Goal: Task Accomplishment & Management: Use online tool/utility

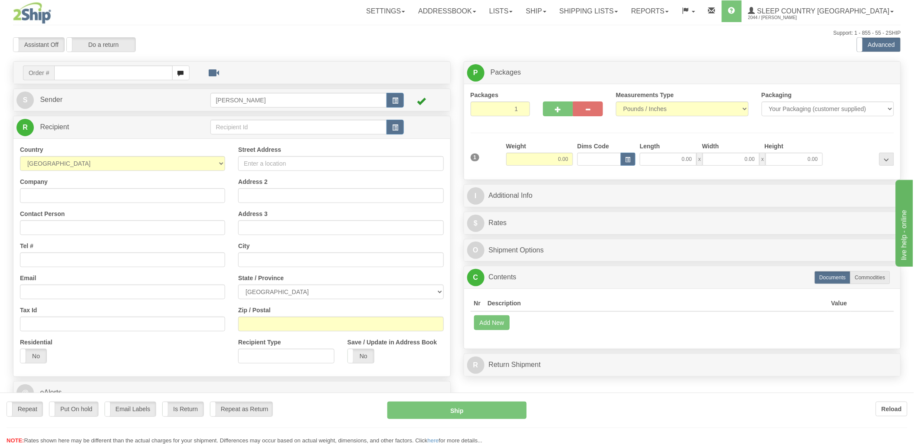
click at [101, 73] on div at bounding box center [457, 222] width 914 height 445
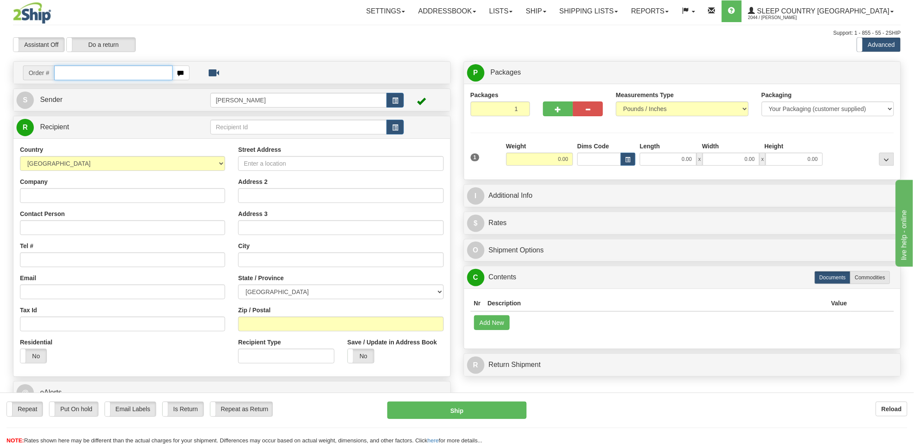
click at [101, 73] on input "text" at bounding box center [113, 72] width 118 height 15
type input "9002"
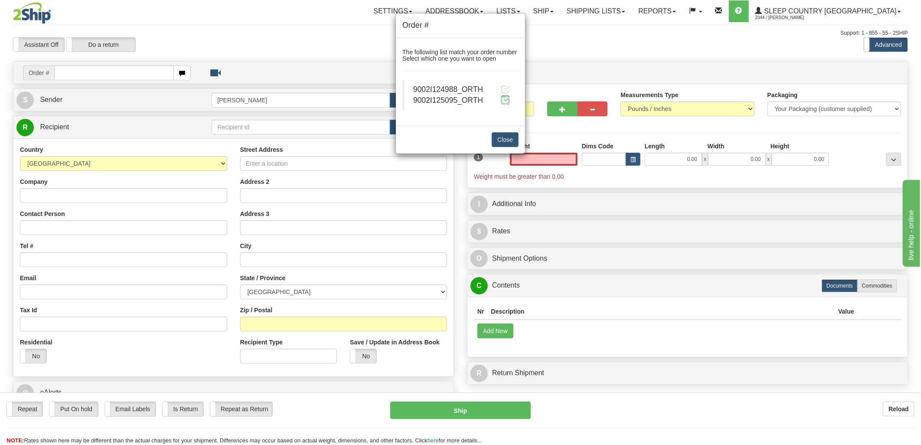
type input "0.00"
click at [504, 101] on span at bounding box center [505, 99] width 9 height 9
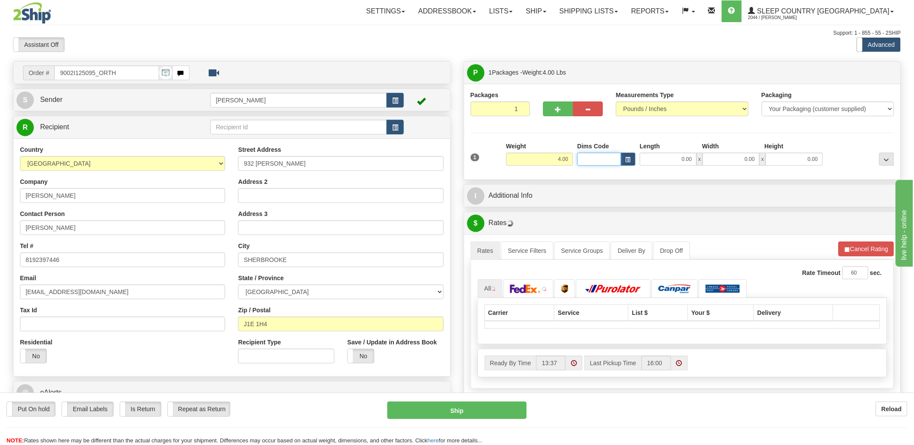
click at [587, 161] on input "Dims Code" at bounding box center [599, 159] width 44 height 13
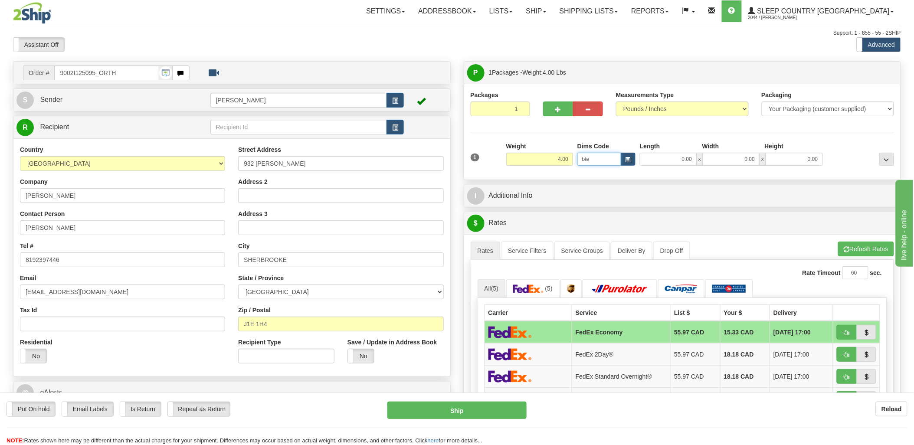
type input "bte"
click button "Delete" at bounding box center [0, 0] width 0 height 0
type input "15.00"
type input "5.00"
type input "25.00"
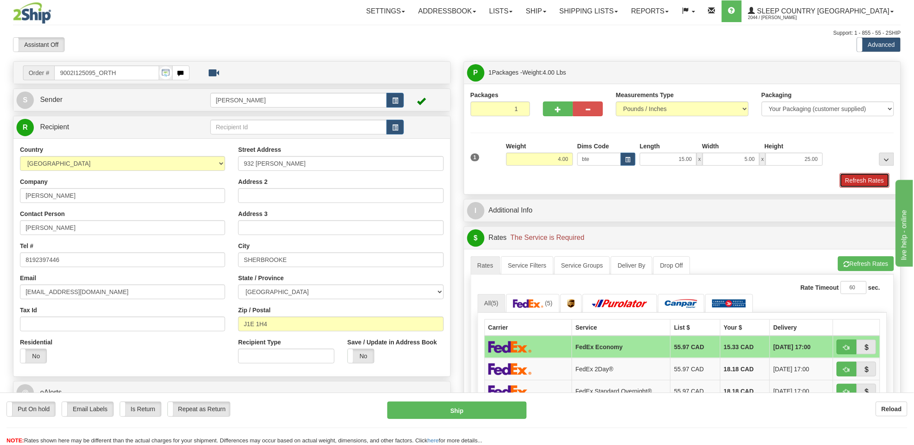
click at [867, 180] on button "Refresh Rates" at bounding box center [865, 180] width 50 height 15
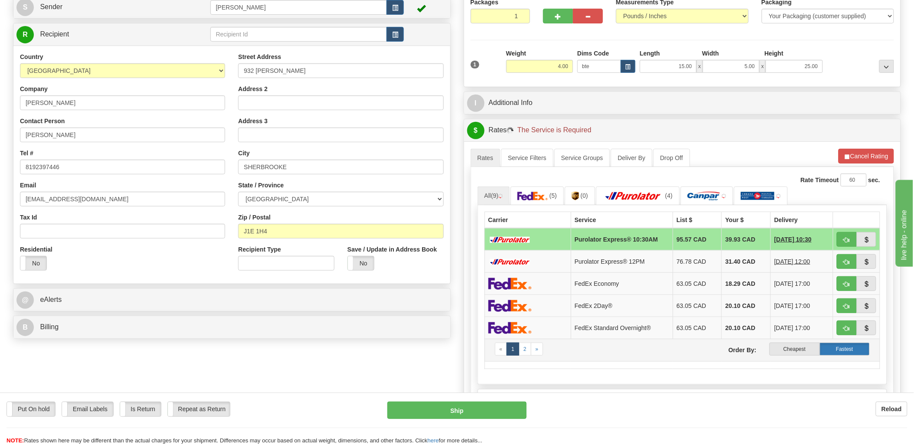
scroll to position [96, 0]
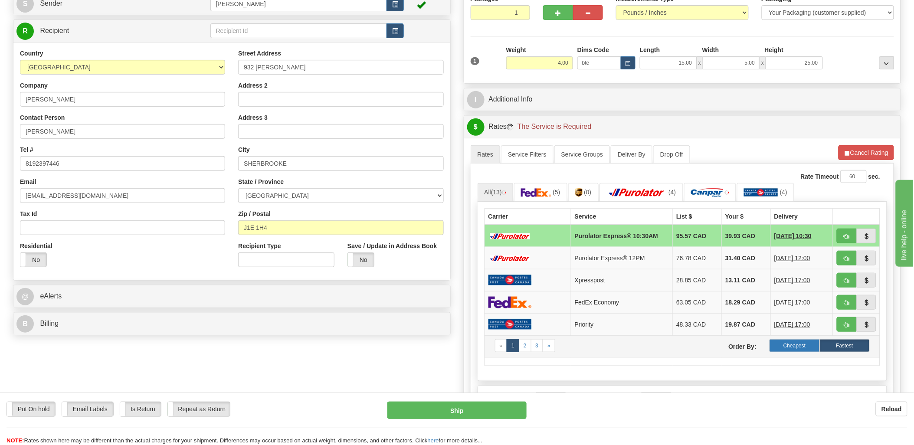
click at [803, 348] on label "Cheapest" at bounding box center [794, 345] width 50 height 13
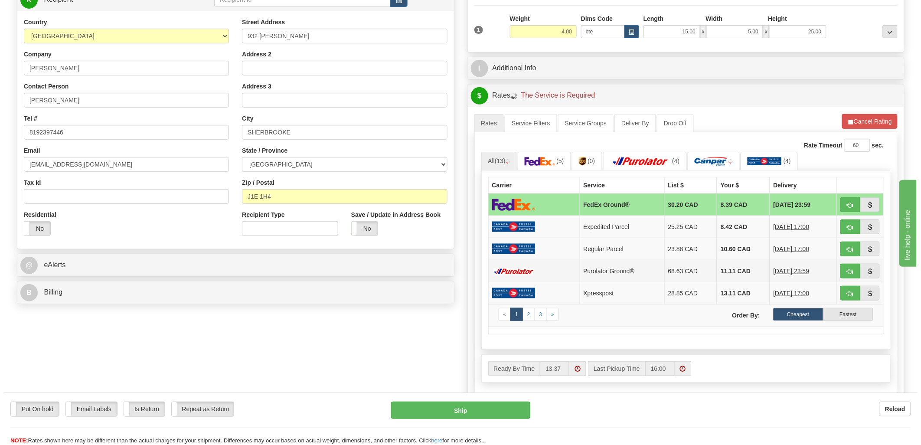
scroll to position [144, 0]
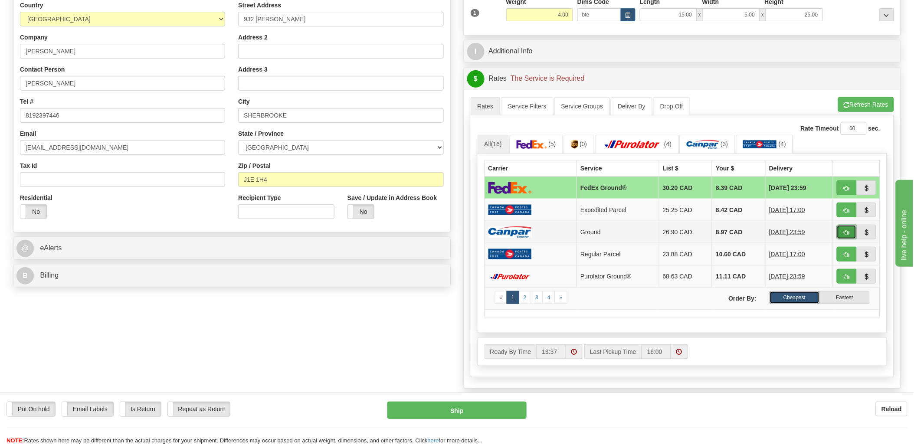
click at [849, 236] on button "button" at bounding box center [847, 232] width 20 height 15
type input "1"
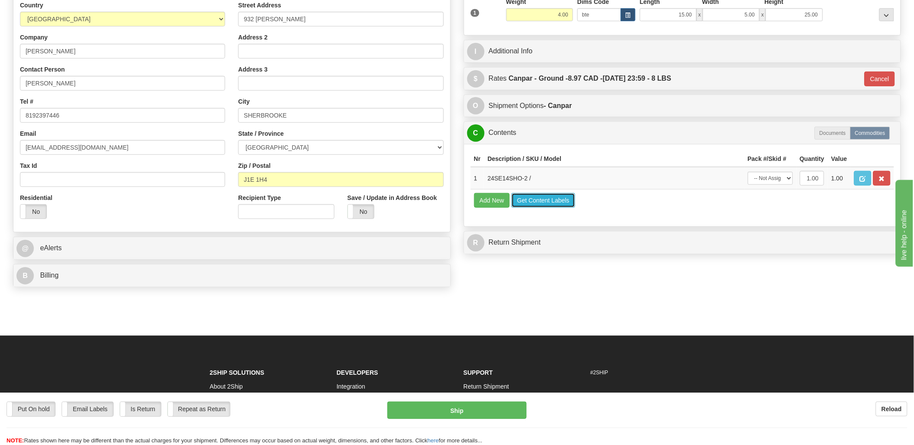
click at [526, 208] on button "Get Content Labels" at bounding box center [543, 200] width 64 height 15
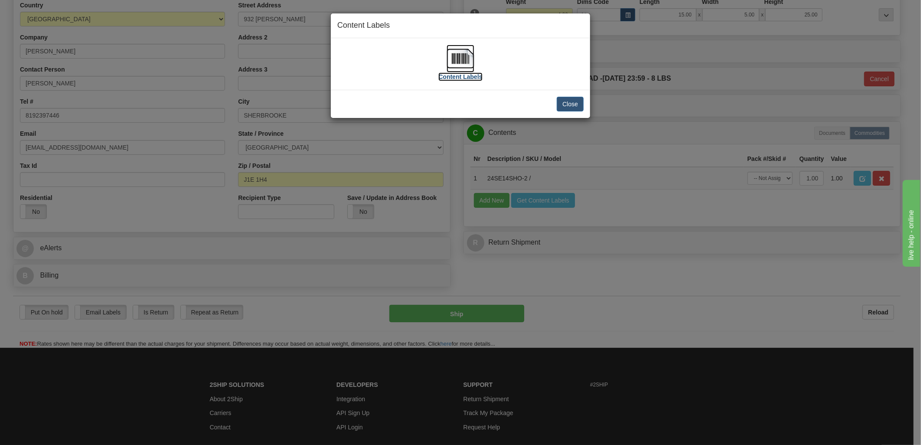
click at [460, 55] on img at bounding box center [461, 59] width 28 height 28
click at [577, 105] on button "Close" at bounding box center [570, 104] width 27 height 15
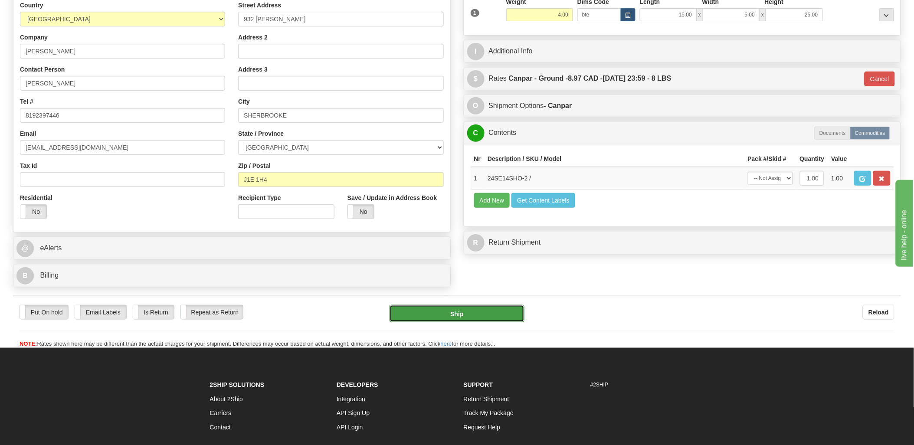
click at [490, 317] on button "Ship" at bounding box center [456, 313] width 135 height 17
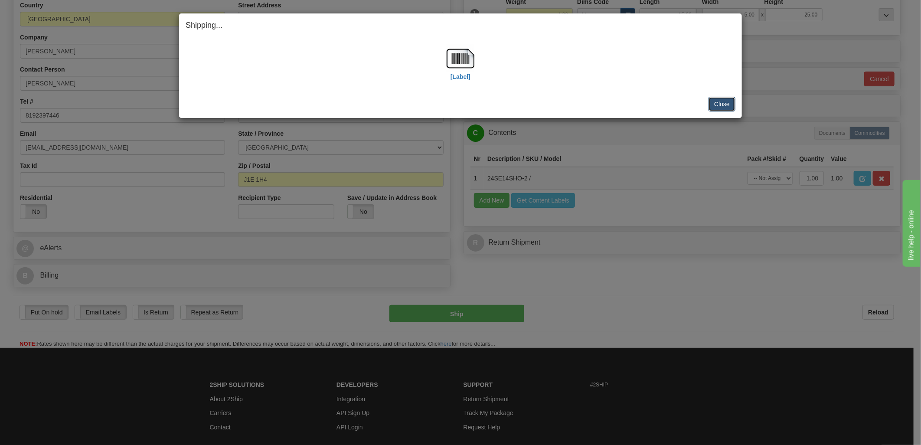
click at [720, 104] on button "Close" at bounding box center [722, 104] width 27 height 15
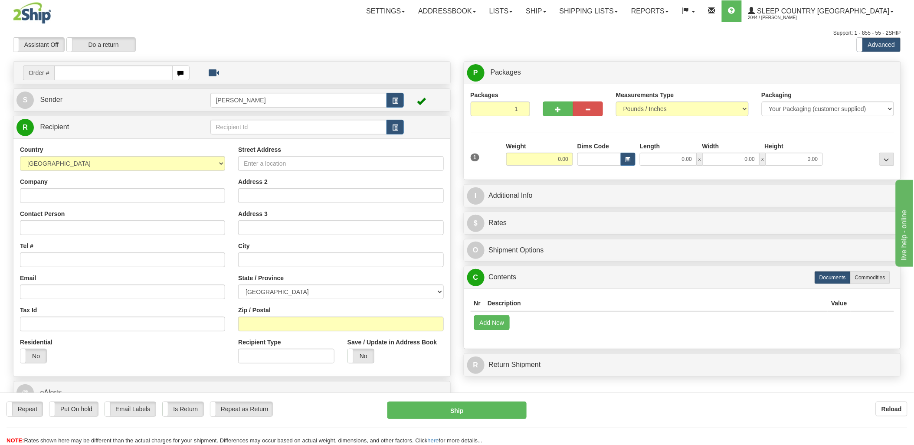
click at [74, 74] on input "text" at bounding box center [113, 72] width 118 height 15
type input "90002"
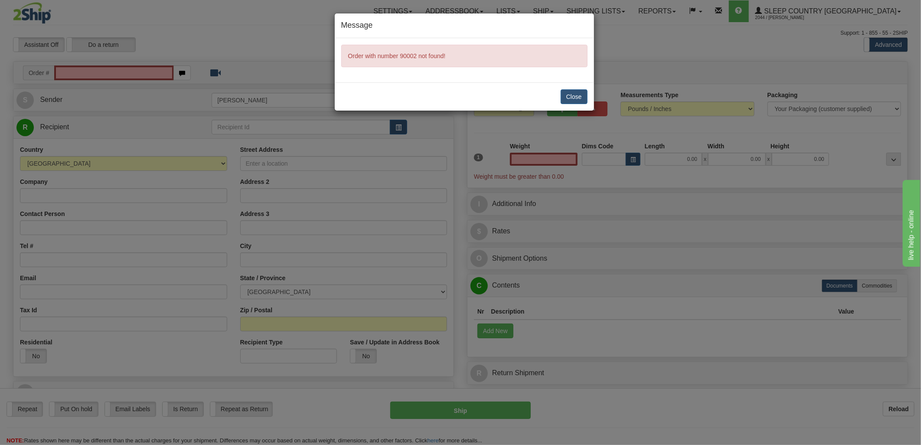
type input "0.00"
click at [580, 98] on button "Close" at bounding box center [574, 96] width 27 height 15
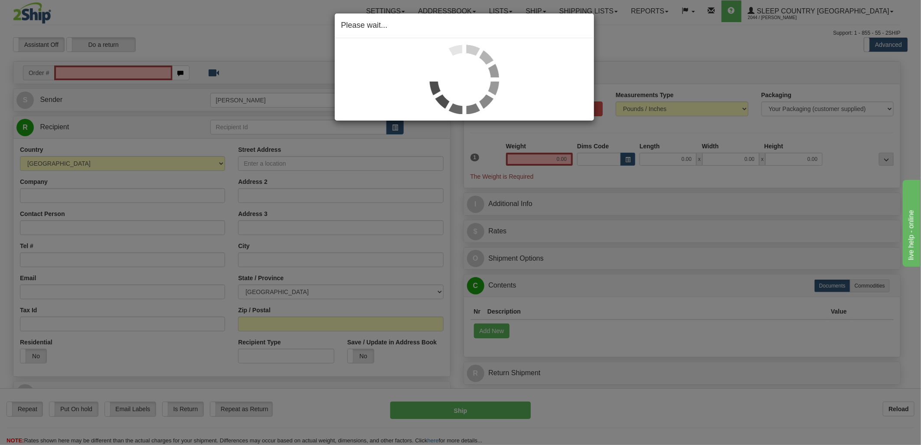
click at [111, 74] on div "Please wait..." at bounding box center [460, 222] width 921 height 445
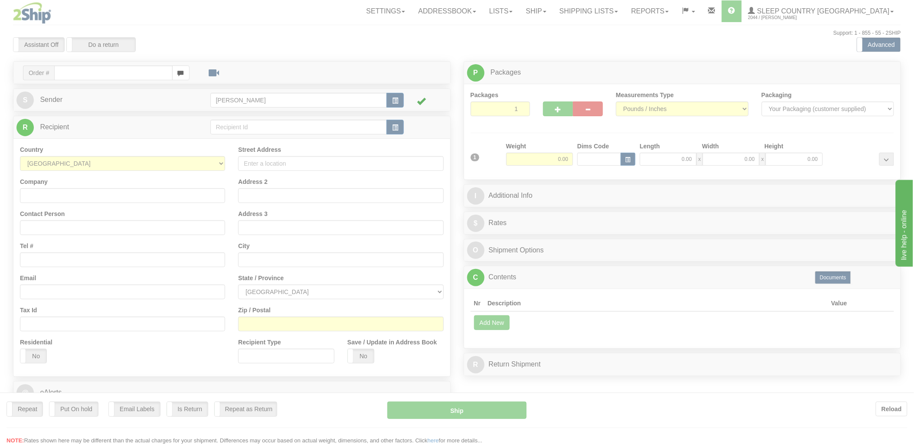
click at [82, 71] on div at bounding box center [457, 222] width 914 height 445
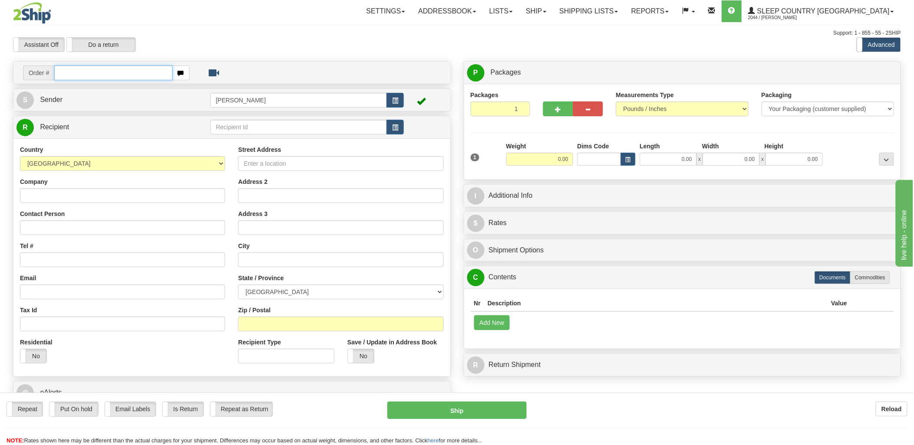
click at [78, 72] on input "text" at bounding box center [113, 72] width 118 height 15
type input "9002"
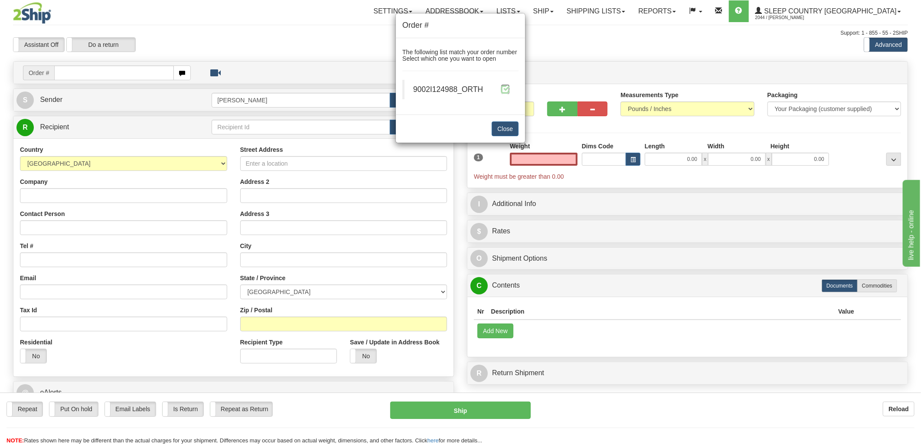
type input "0.00"
click at [503, 88] on span at bounding box center [505, 89] width 9 height 9
click at [506, 86] on span at bounding box center [505, 89] width 9 height 9
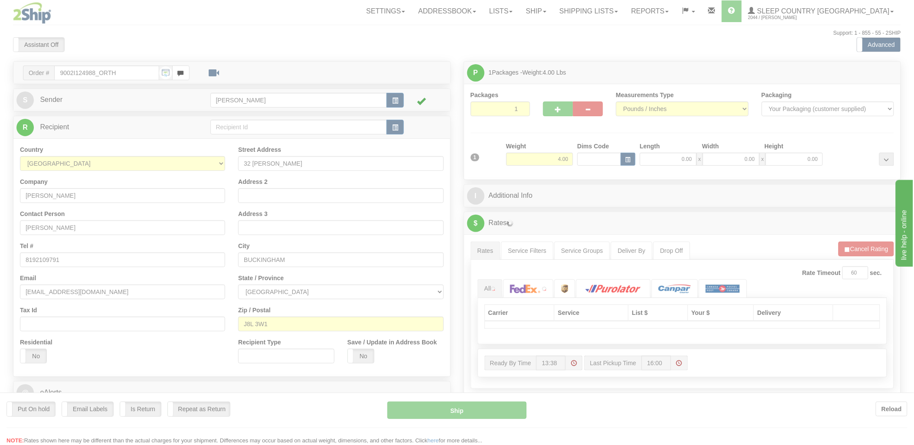
click at [593, 161] on div at bounding box center [457, 222] width 914 height 445
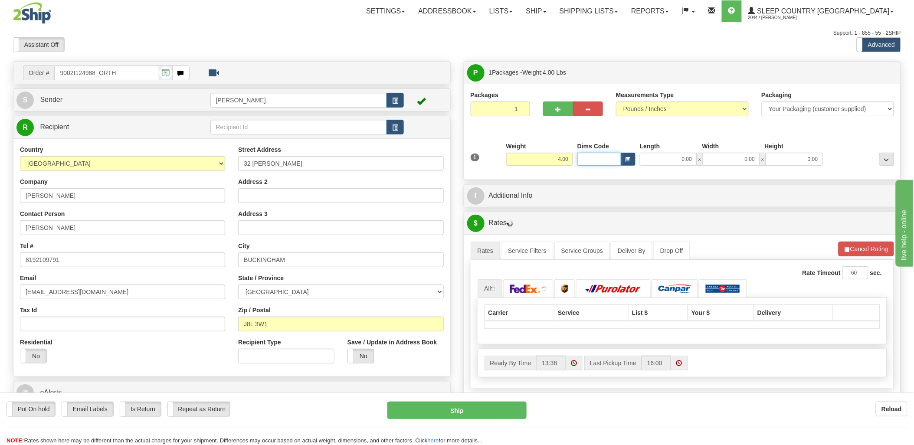
click at [592, 162] on input "Dims Code" at bounding box center [599, 159] width 44 height 13
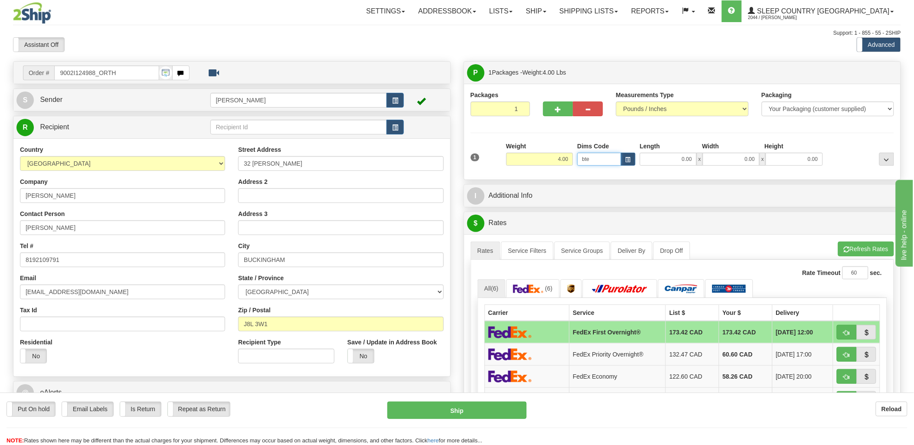
type input "bte"
click button "Delete" at bounding box center [0, 0] width 0 height 0
type input "15.00"
type input "5.00"
type input "25.00"
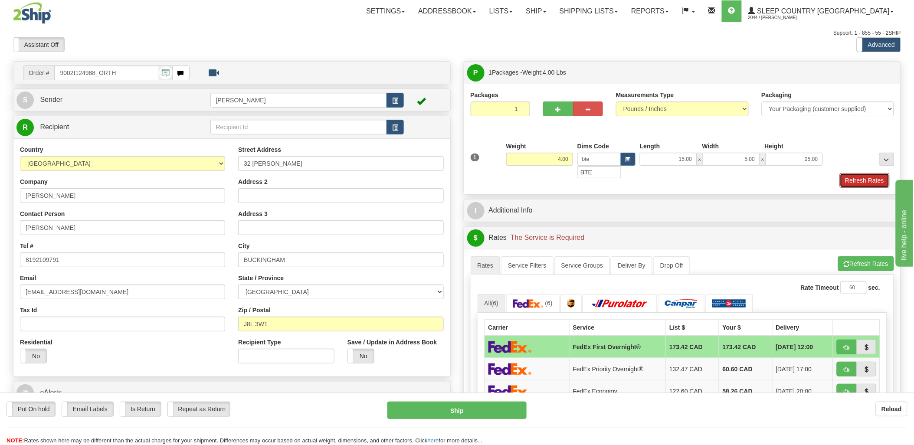
click at [872, 178] on button "Refresh Rates" at bounding box center [865, 180] width 50 height 15
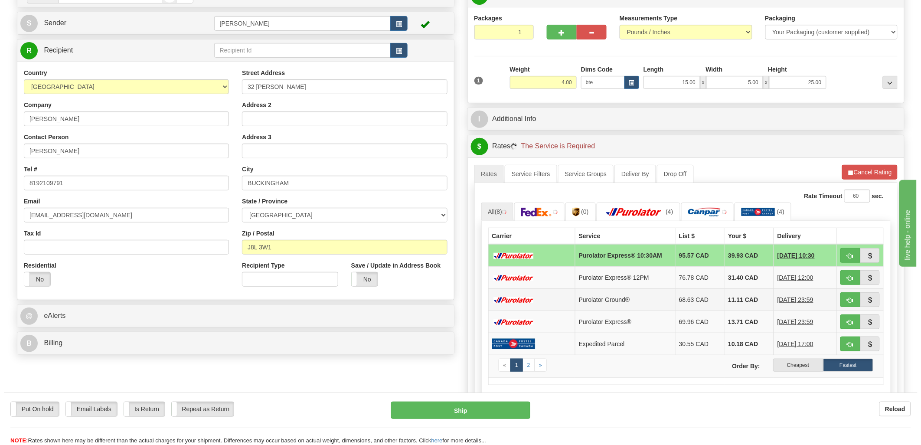
scroll to position [96, 0]
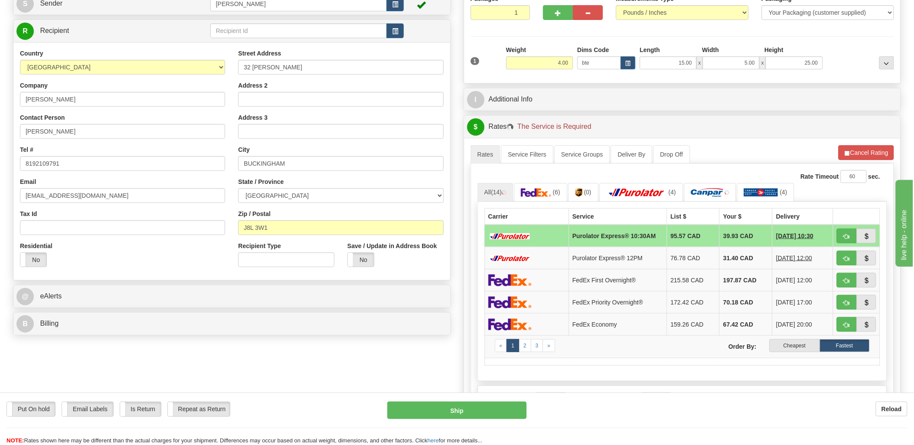
click at [788, 350] on label "Cheapest" at bounding box center [794, 345] width 50 height 13
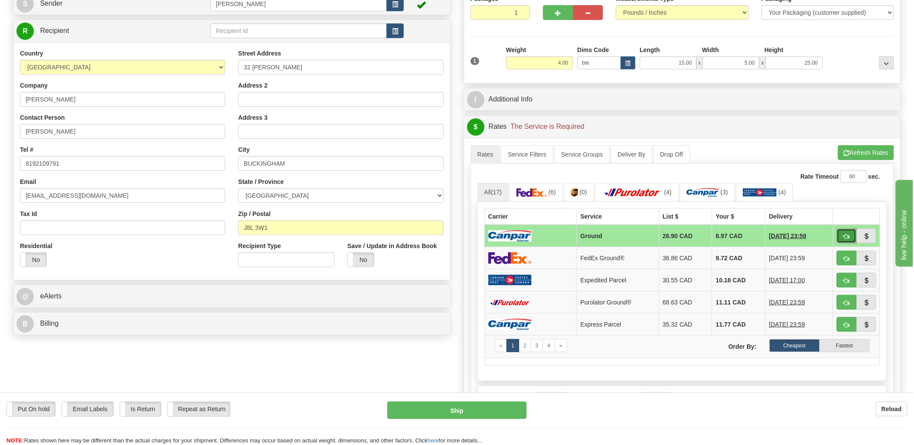
click at [842, 238] on button "button" at bounding box center [847, 236] width 20 height 15
type input "1"
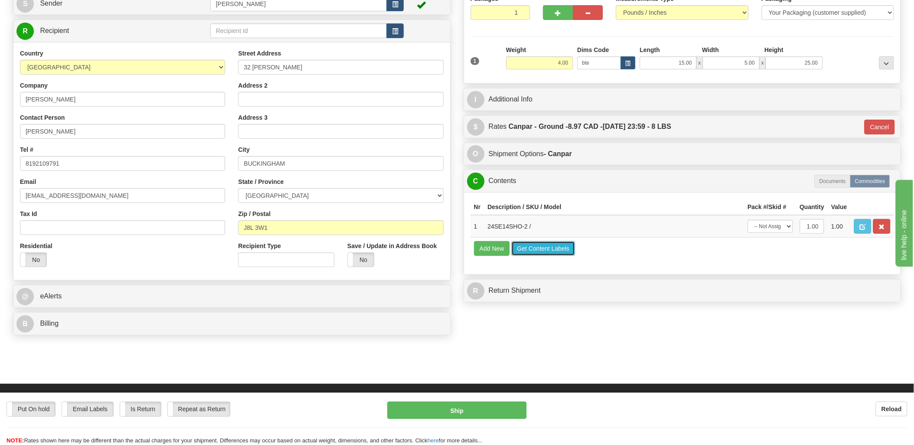
click at [552, 256] on button "Get Content Labels" at bounding box center [543, 248] width 64 height 15
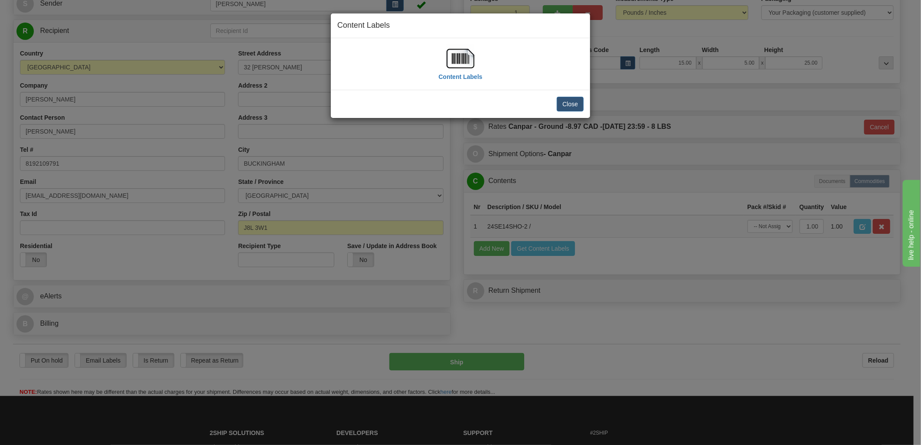
click at [454, 65] on img at bounding box center [461, 59] width 28 height 28
click at [562, 104] on button "Close" at bounding box center [570, 104] width 27 height 15
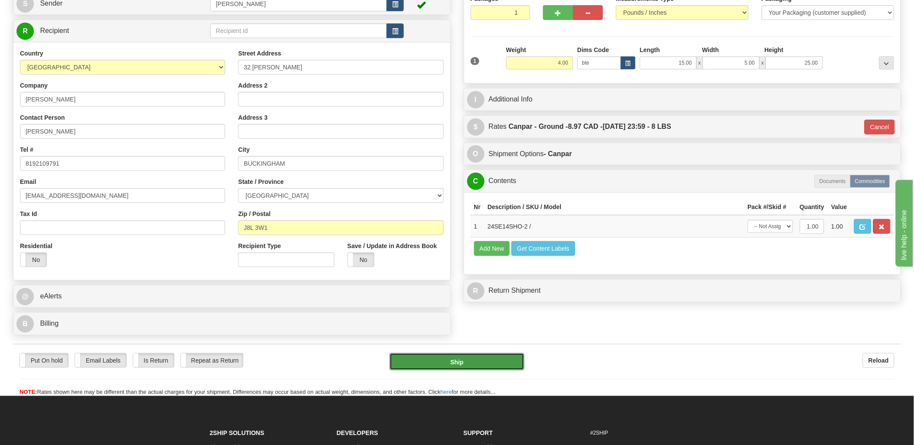
click at [465, 364] on button "Ship" at bounding box center [456, 361] width 135 height 17
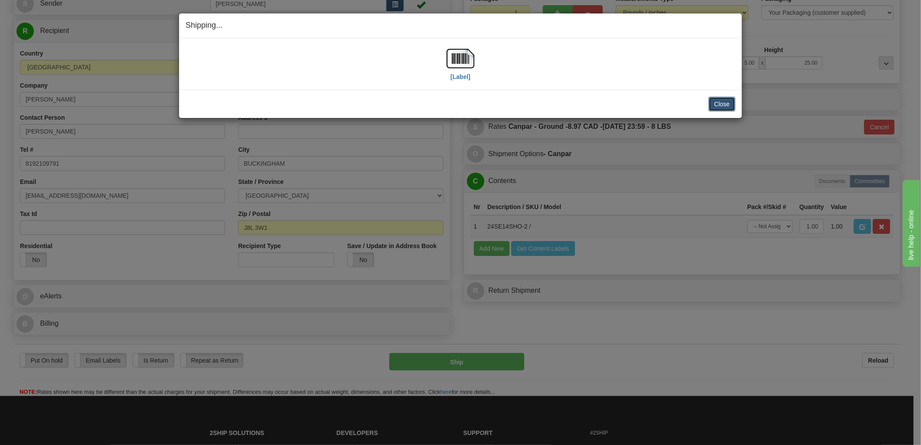
click at [725, 102] on button "Close" at bounding box center [722, 104] width 27 height 15
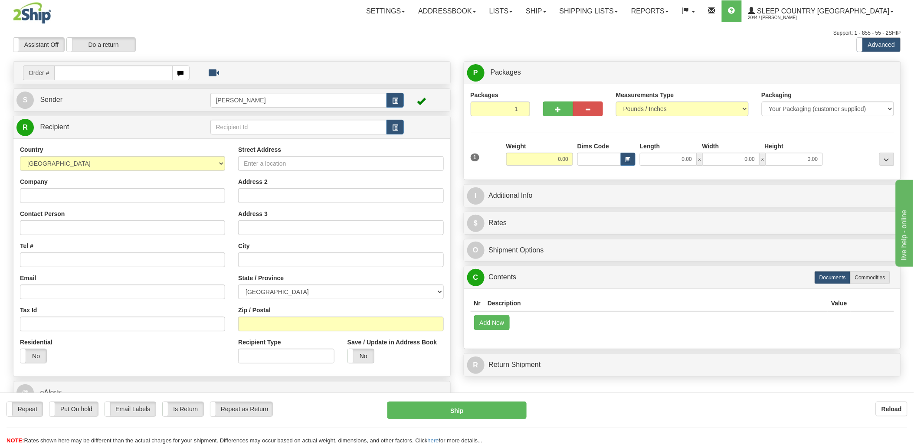
click at [97, 74] on input "text" at bounding box center [113, 72] width 118 height 15
type input "9000i"
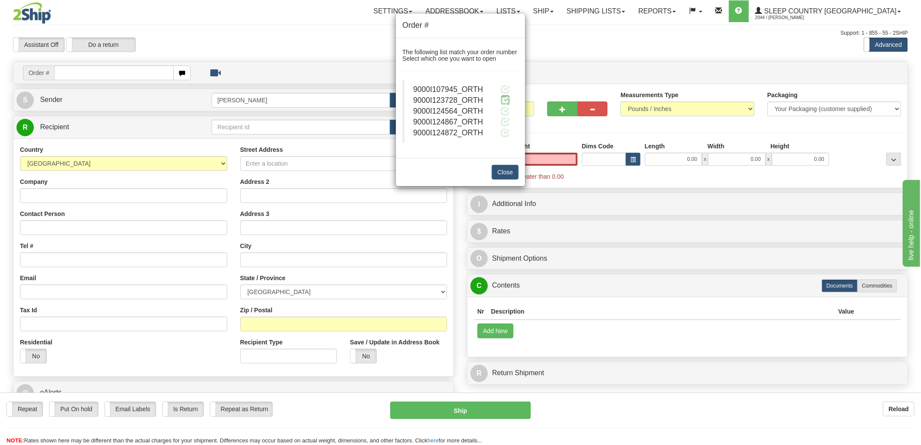
type input "0.00"
click at [501, 99] on span at bounding box center [505, 99] width 9 height 9
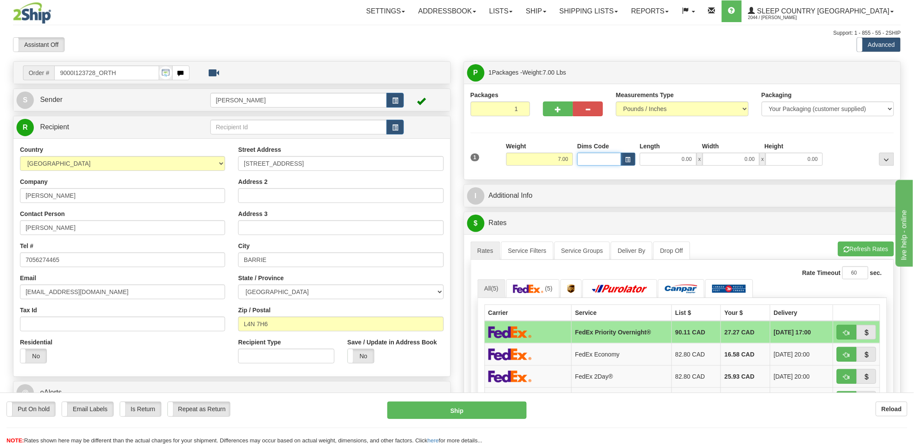
click at [595, 165] on input "Dims Code" at bounding box center [599, 159] width 44 height 13
type input "bte"
click button "Delete" at bounding box center [0, 0] width 0 height 0
type input "15.00"
type input "5.00"
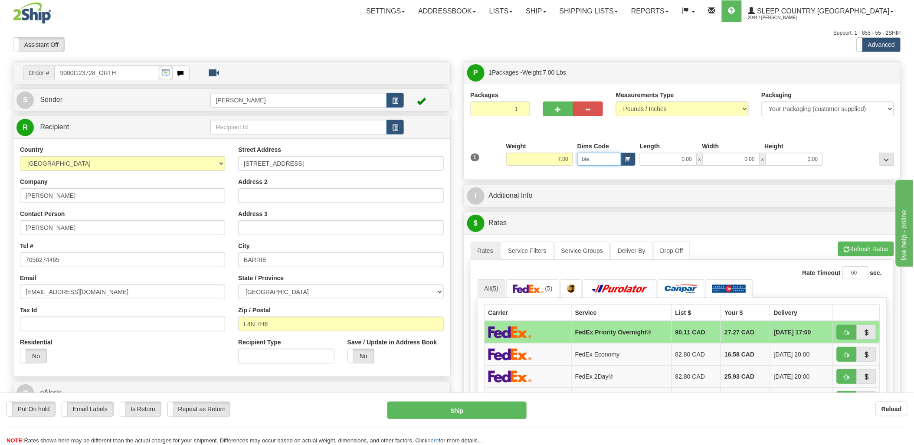
type input "25.00"
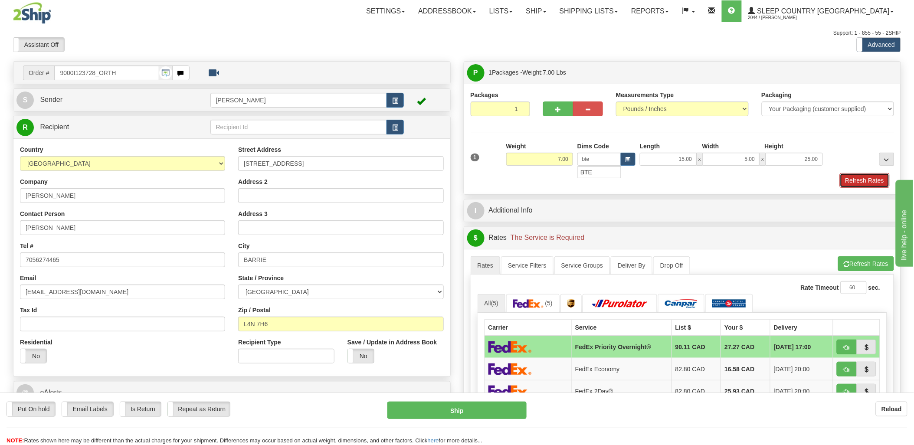
click at [874, 183] on button "Refresh Rates" at bounding box center [865, 180] width 50 height 15
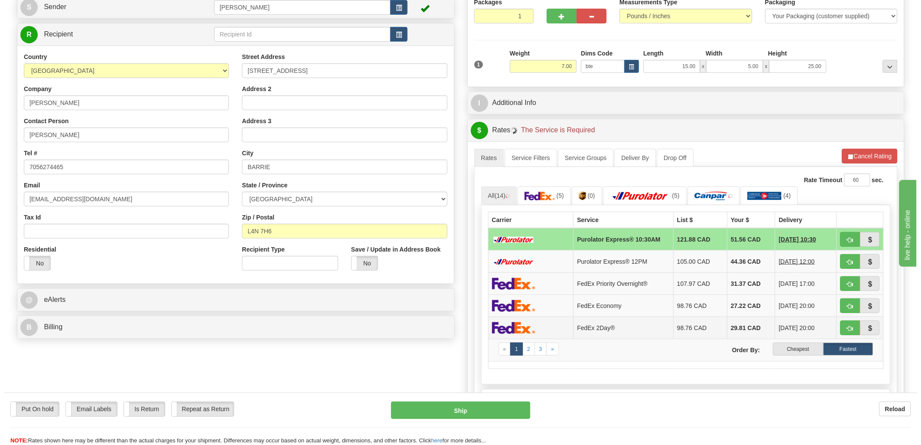
scroll to position [96, 0]
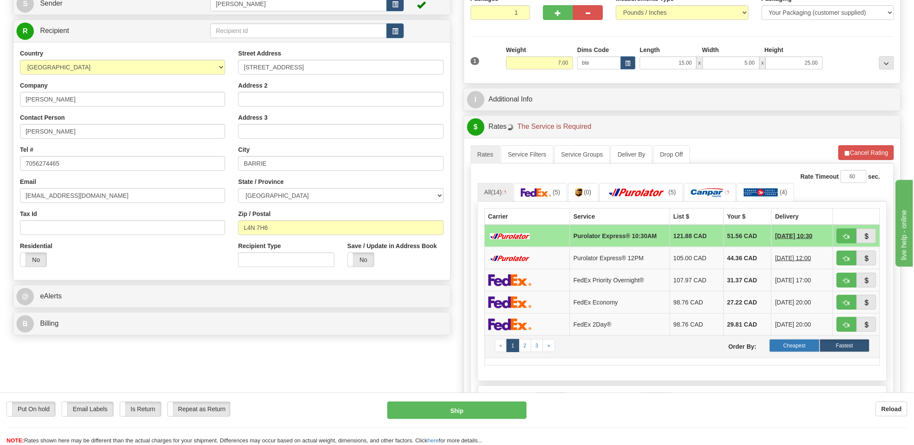
click at [797, 347] on label "Cheapest" at bounding box center [794, 345] width 50 height 13
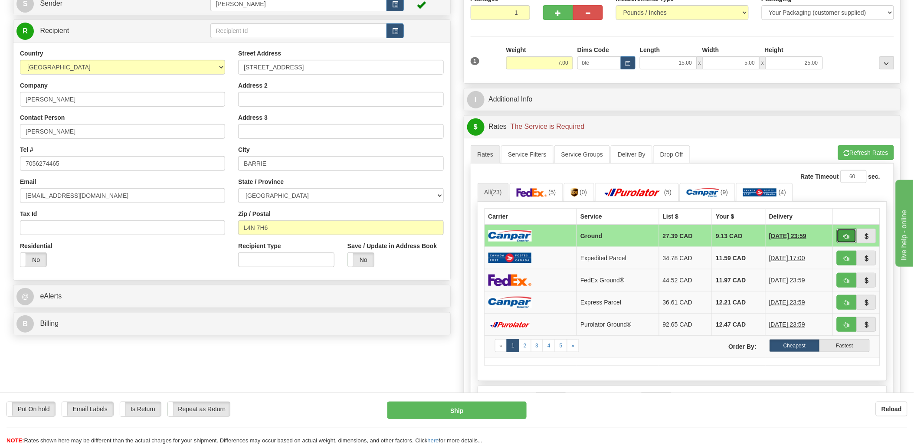
click at [848, 236] on span "button" at bounding box center [847, 237] width 6 height 6
type input "1"
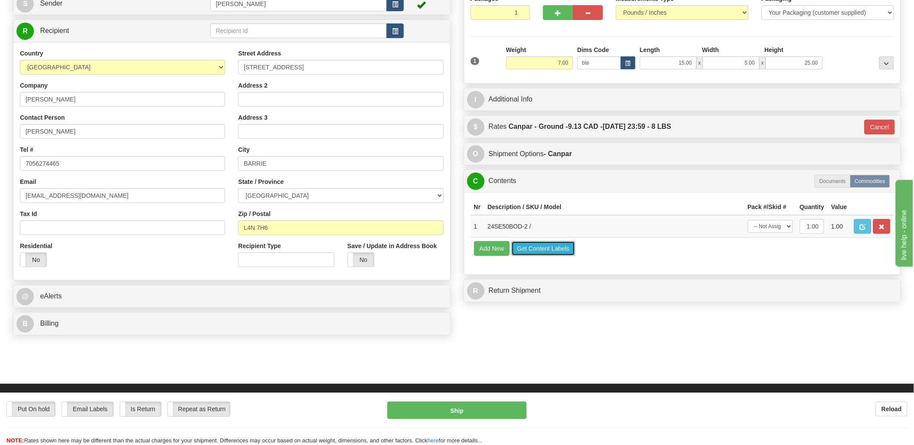
click at [536, 256] on button "Get Content Labels" at bounding box center [543, 248] width 64 height 15
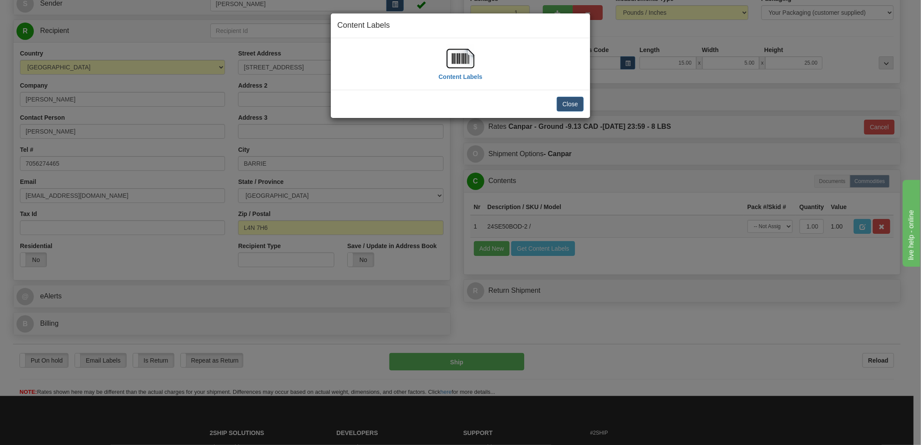
click at [463, 57] on img at bounding box center [461, 59] width 28 height 28
click at [565, 108] on button "Close" at bounding box center [570, 104] width 27 height 15
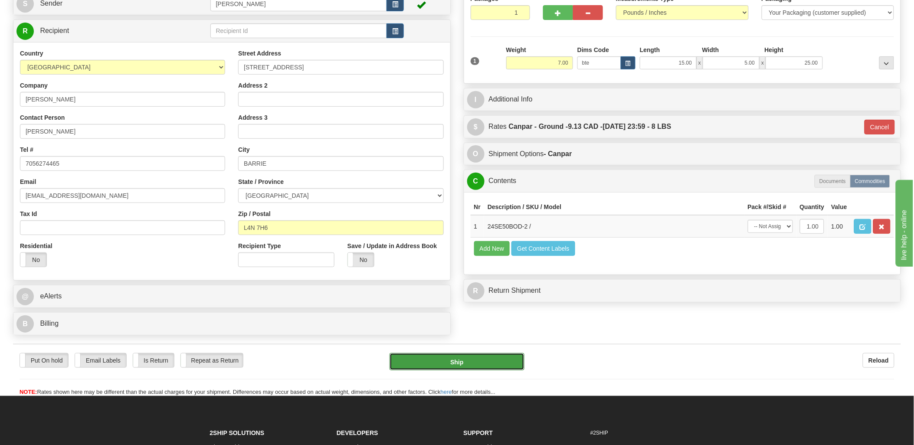
click at [467, 365] on button "Ship" at bounding box center [456, 361] width 135 height 17
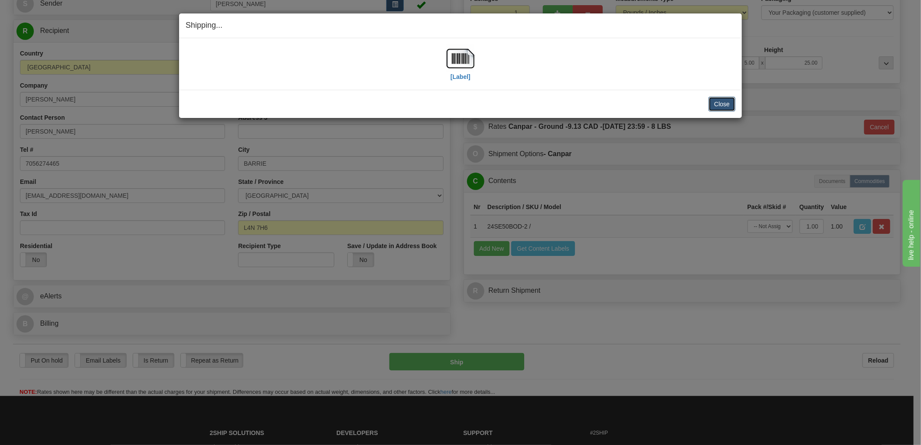
click at [722, 100] on button "Close" at bounding box center [722, 104] width 27 height 15
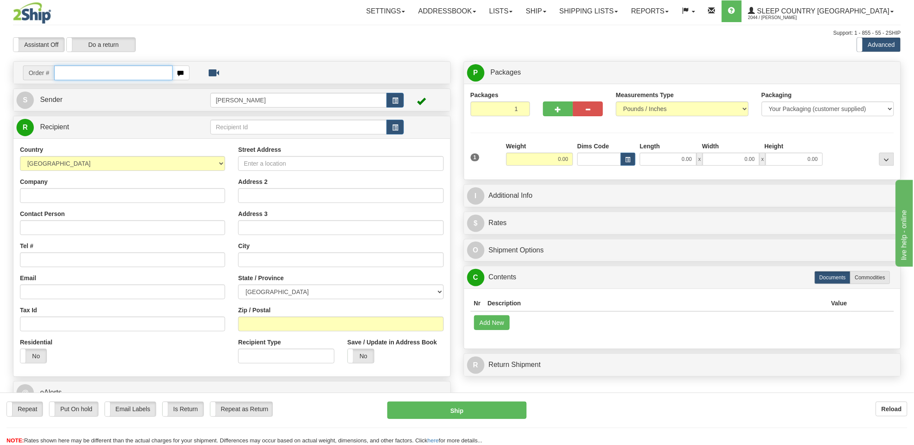
drag, startPoint x: 98, startPoint y: 79, endPoint x: 103, endPoint y: 75, distance: 7.1
click at [99, 79] on div "Toggle navigation Settings Shipping Preferences Fields Preferences New" at bounding box center [457, 240] width 914 height 480
click at [103, 75] on input "text" at bounding box center [113, 72] width 118 height 15
type input "9000i"
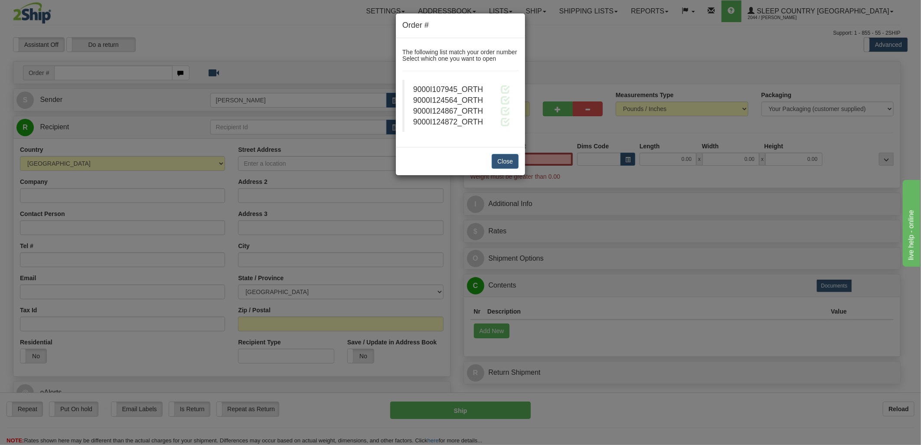
type input "0.00"
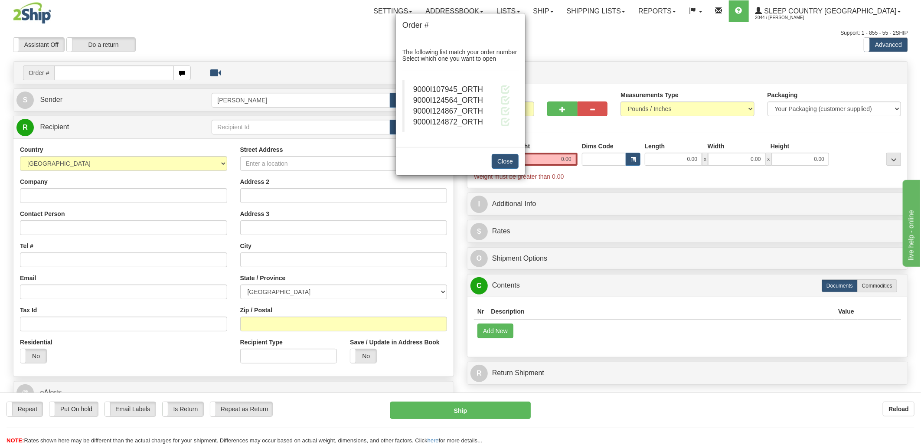
click at [445, 150] on div "Close" at bounding box center [460, 161] width 129 height 28
click at [505, 121] on span at bounding box center [505, 121] width 9 height 9
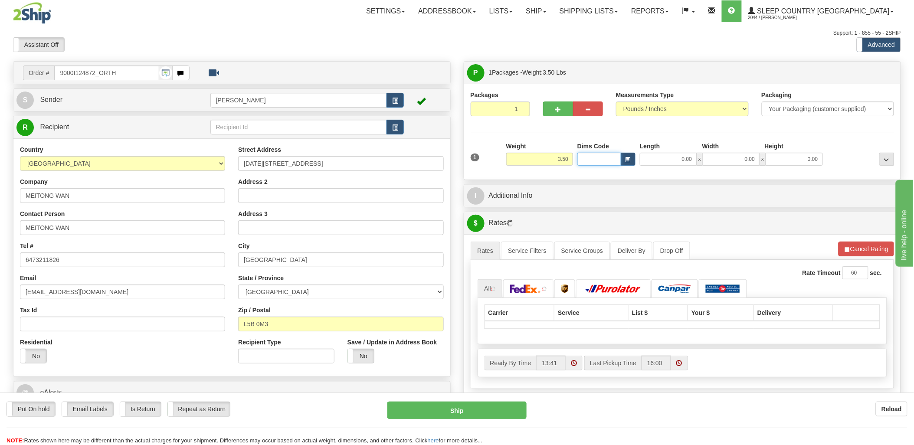
click at [580, 154] on input "Dims Code" at bounding box center [599, 159] width 44 height 13
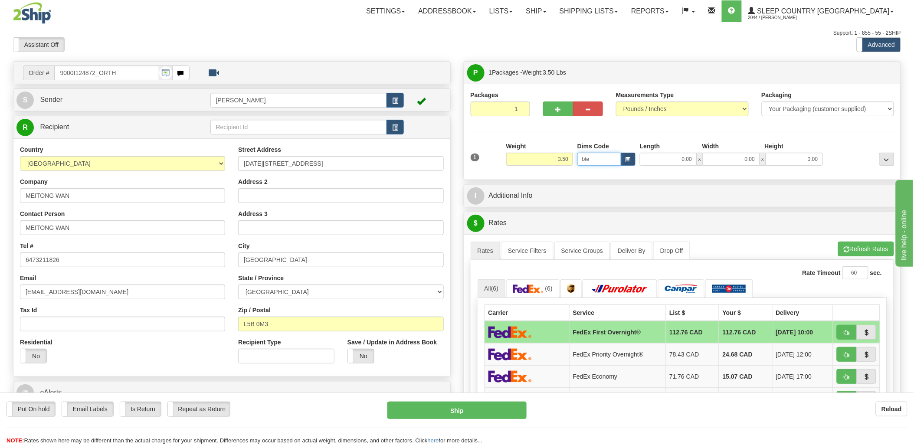
type input "bte"
click button "Delete" at bounding box center [0, 0] width 0 height 0
type input "15.00"
type input "5.00"
type input "25.00"
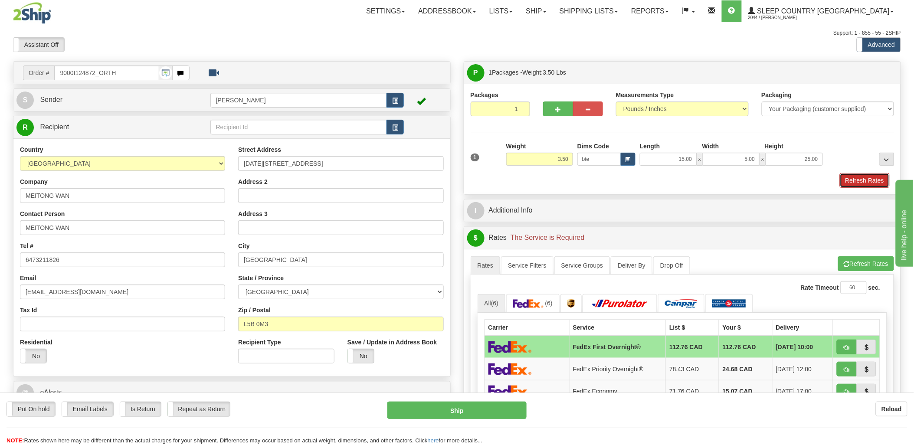
click at [872, 179] on button "Refresh Rates" at bounding box center [865, 180] width 50 height 15
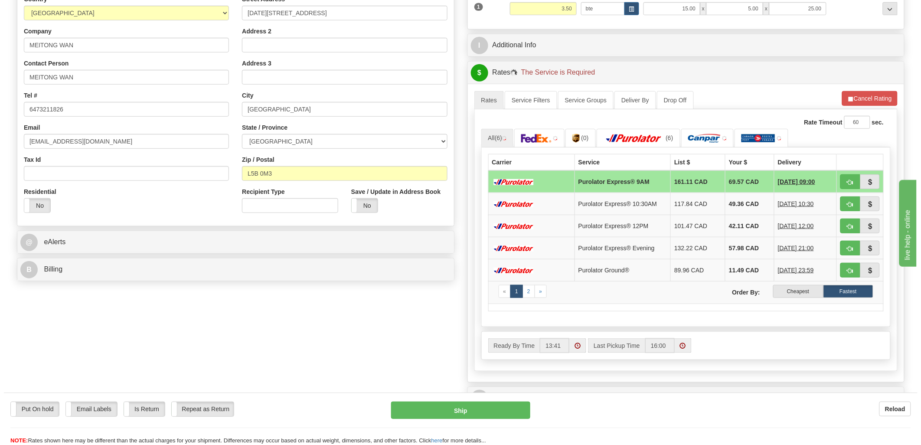
scroll to position [193, 0]
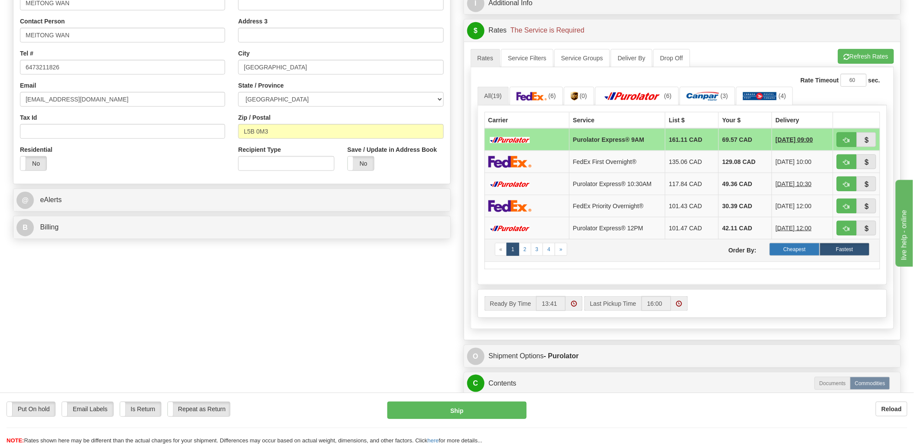
click at [808, 250] on label "Cheapest" at bounding box center [794, 249] width 50 height 13
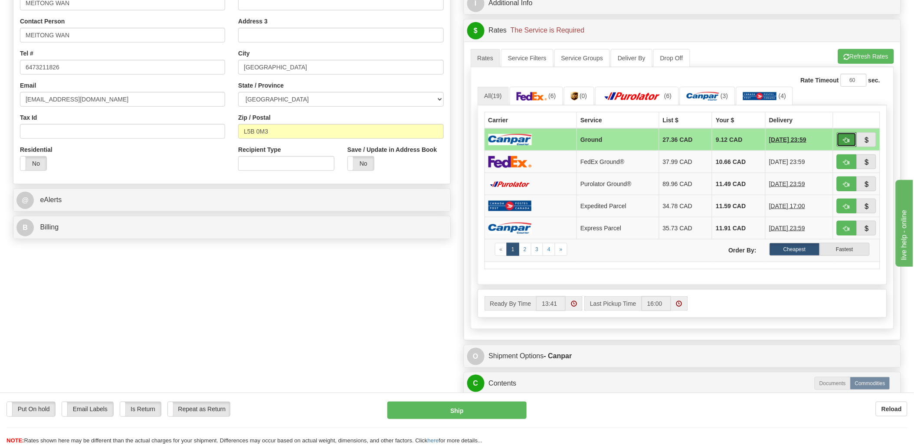
click at [847, 139] on span "button" at bounding box center [847, 140] width 6 height 6
type input "1"
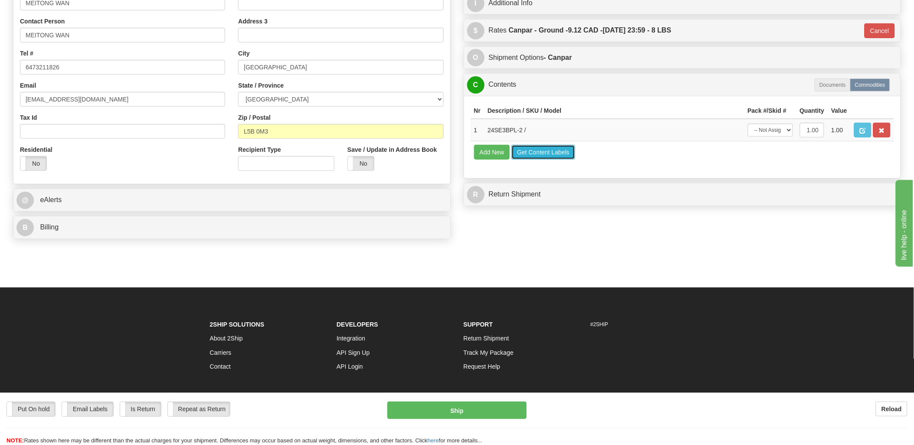
click at [545, 160] on button "Get Content Labels" at bounding box center [543, 152] width 64 height 15
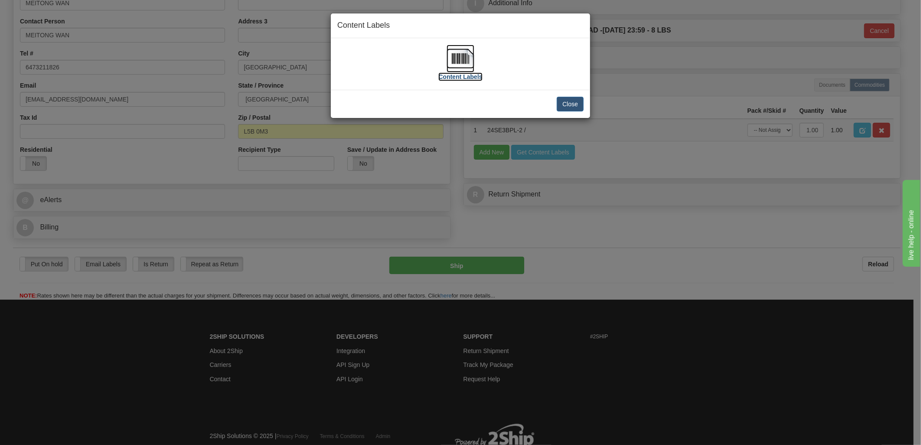
click at [457, 56] on img at bounding box center [461, 59] width 28 height 28
click at [573, 110] on button "Close" at bounding box center [570, 104] width 27 height 15
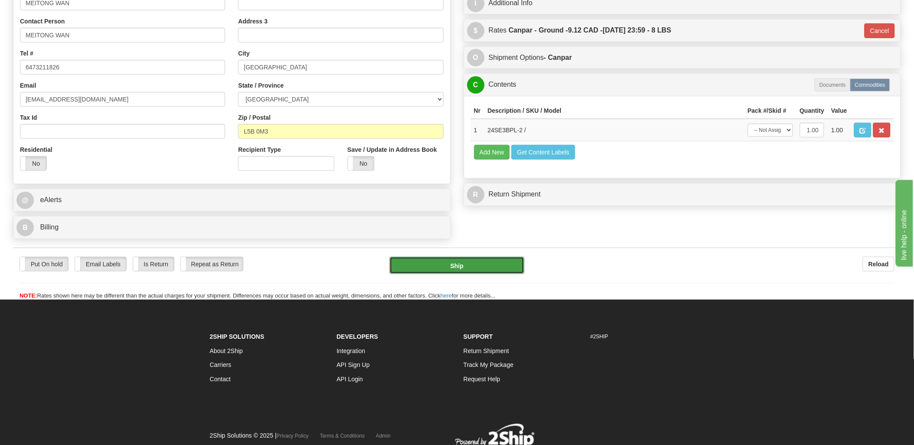
click at [462, 259] on button "Ship" at bounding box center [456, 265] width 135 height 17
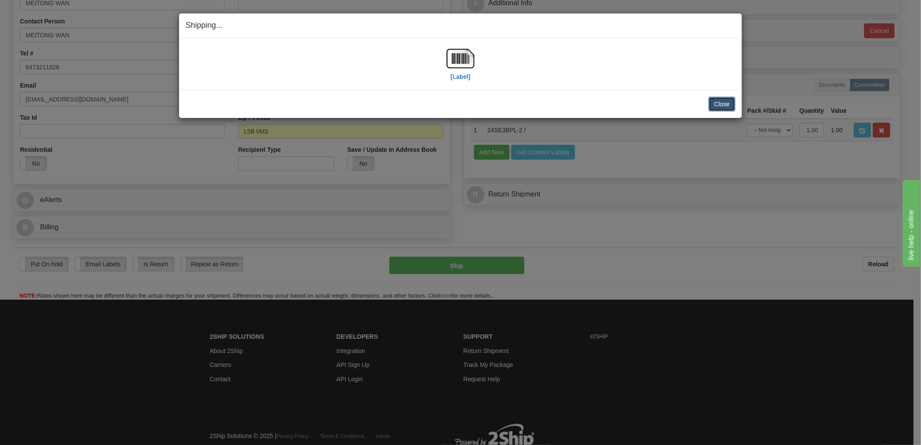
click at [729, 103] on button "Close" at bounding box center [722, 104] width 27 height 15
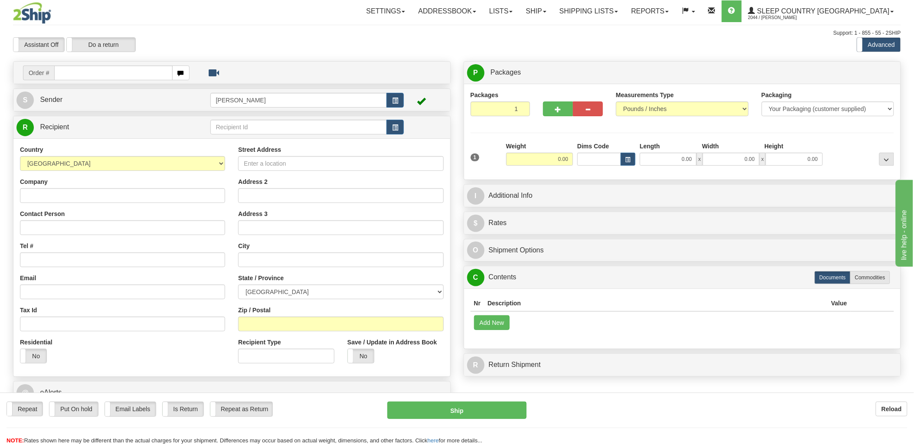
click at [96, 74] on input "text" at bounding box center [113, 72] width 118 height 15
type input "9000i"
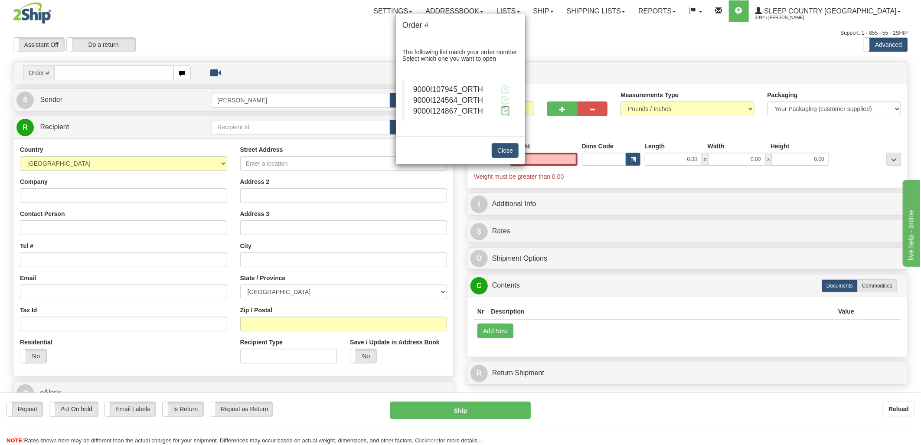
type input "0.00"
click at [509, 111] on span at bounding box center [505, 110] width 9 height 9
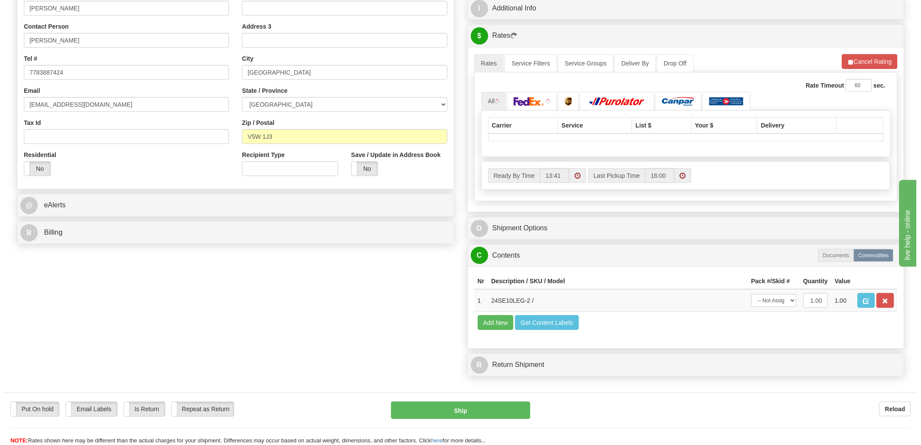
scroll to position [193, 0]
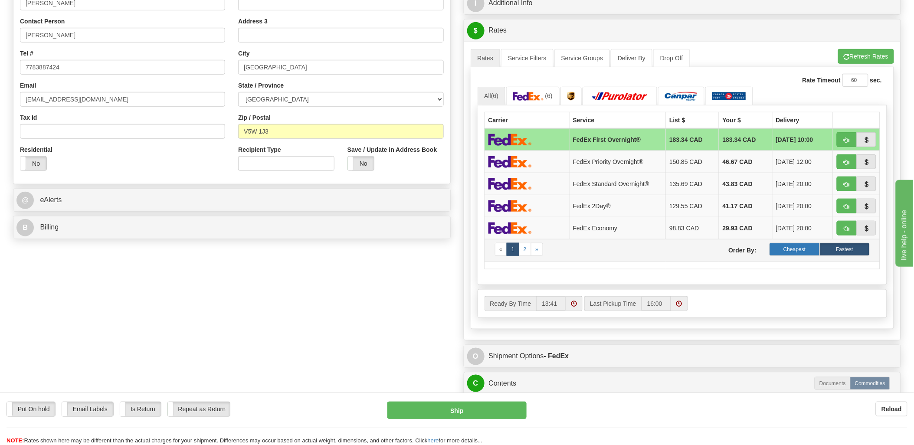
click at [808, 251] on label "Cheapest" at bounding box center [794, 249] width 50 height 13
click at [804, 248] on label "Cheapest" at bounding box center [794, 249] width 50 height 13
click at [858, 59] on button "Refresh Rates" at bounding box center [866, 56] width 56 height 15
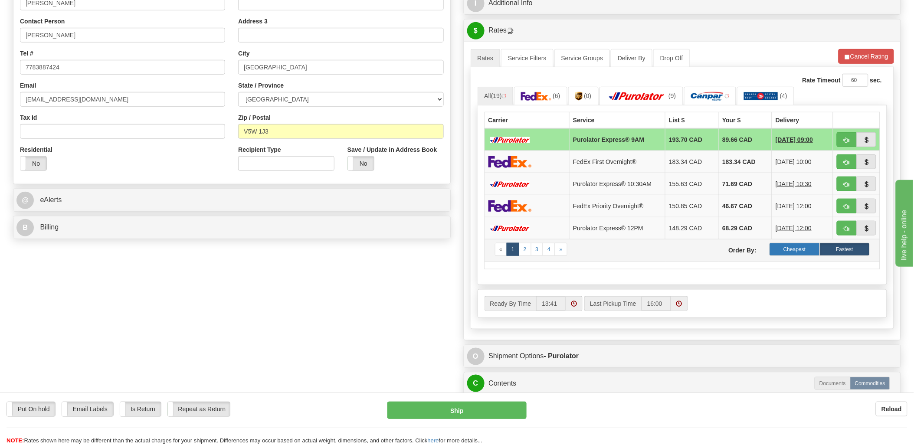
click at [801, 254] on label "Cheapest" at bounding box center [794, 249] width 50 height 13
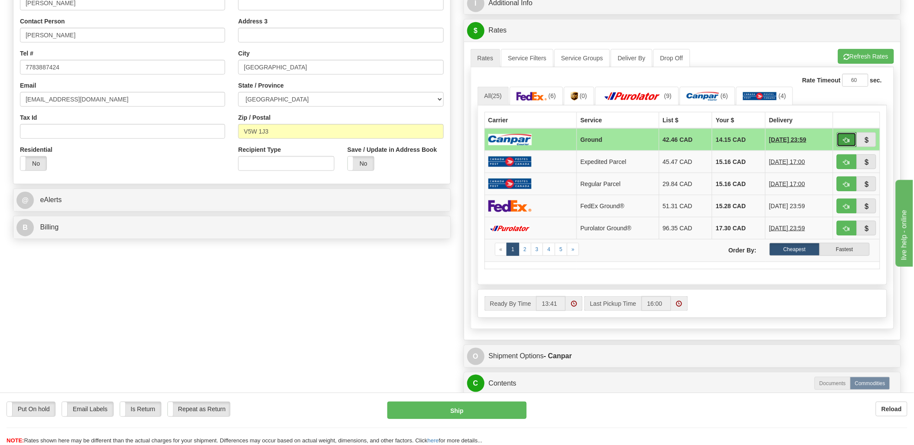
click at [844, 137] on span "button" at bounding box center [847, 140] width 6 height 6
type input "1"
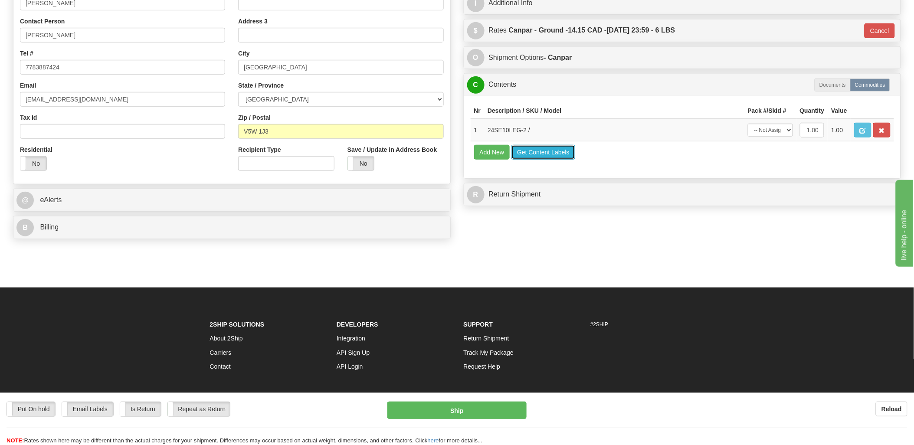
click at [533, 160] on button "Get Content Labels" at bounding box center [543, 152] width 64 height 15
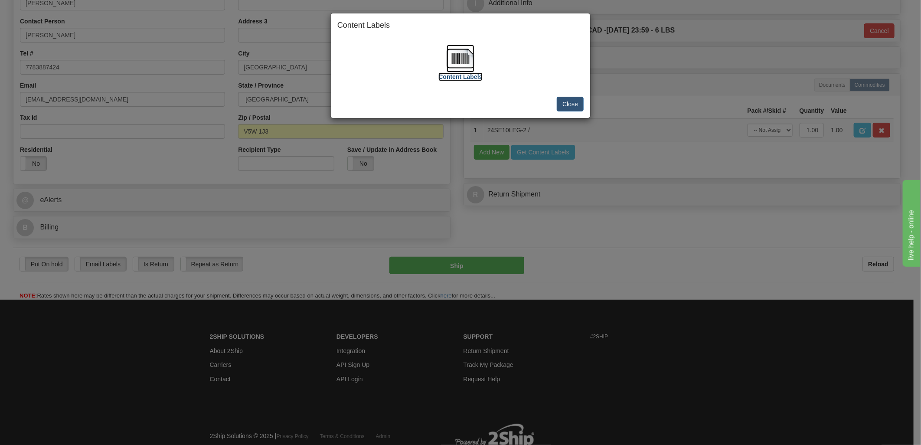
click at [464, 53] on img at bounding box center [461, 59] width 28 height 28
click at [564, 104] on button "Close" at bounding box center [570, 104] width 27 height 15
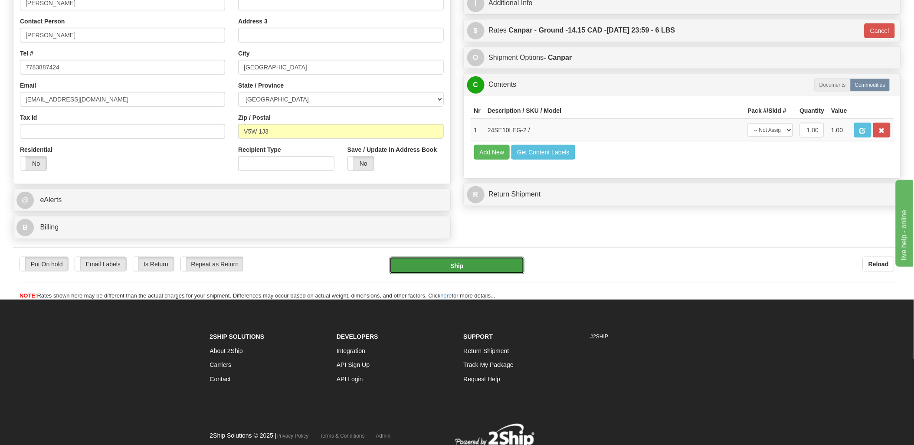
click at [481, 262] on button "Ship" at bounding box center [456, 265] width 135 height 17
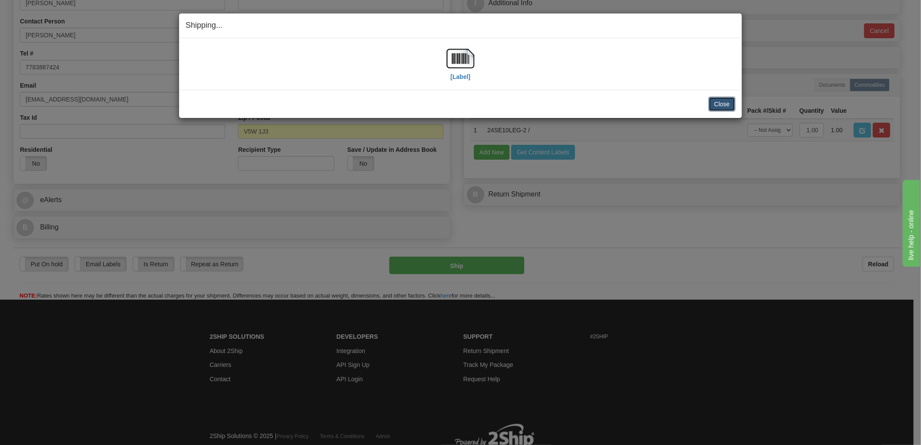
click at [715, 102] on button "Close" at bounding box center [722, 104] width 27 height 15
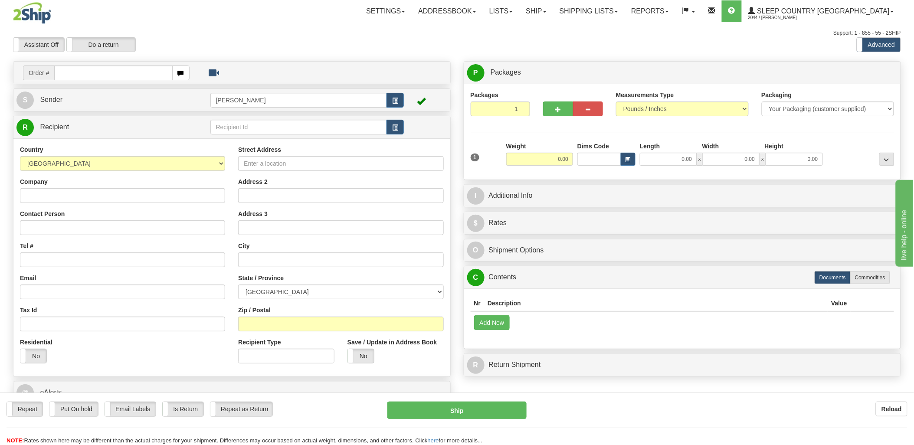
click at [67, 76] on input "text" at bounding box center [113, 72] width 118 height 15
type input "9000i"
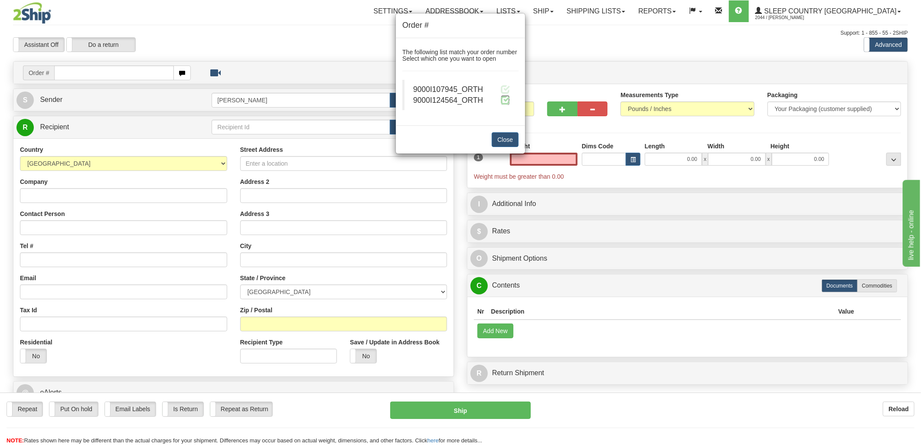
type input "0.00"
click at [503, 103] on span at bounding box center [505, 99] width 9 height 9
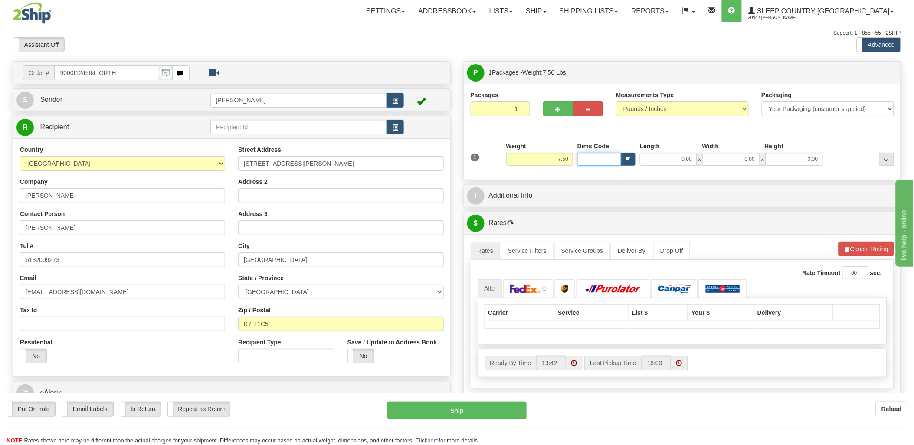
click at [585, 158] on input "Dims Code" at bounding box center [599, 159] width 44 height 13
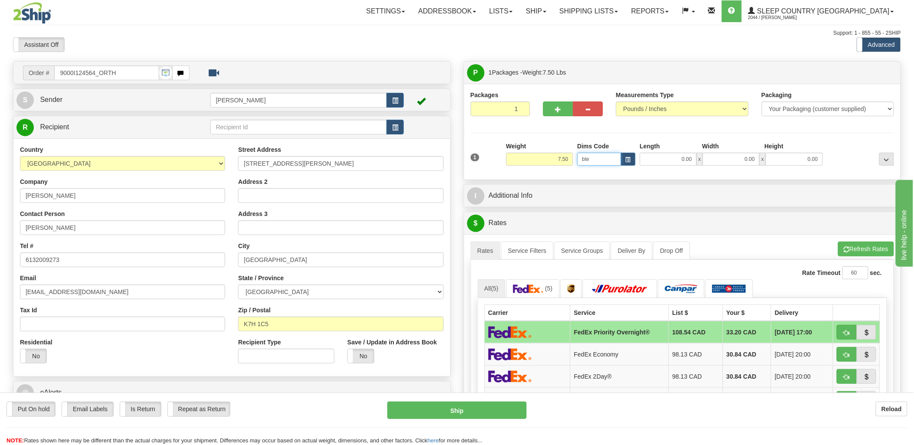
type input "bte"
click button "Delete" at bounding box center [0, 0] width 0 height 0
type input "15.00"
type input "5.00"
type input "25.00"
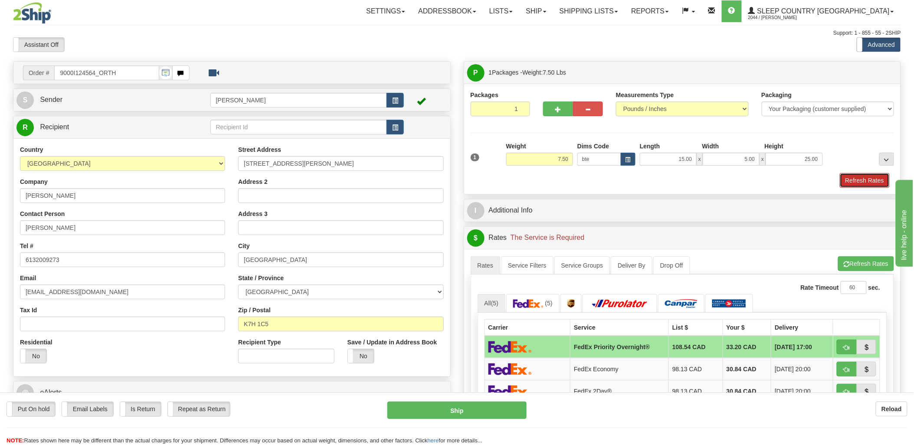
click at [857, 181] on button "Refresh Rates" at bounding box center [865, 180] width 50 height 15
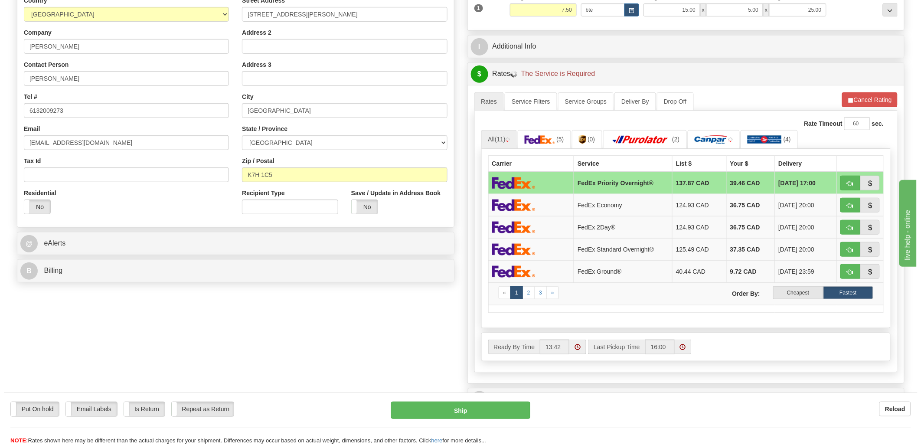
scroll to position [193, 0]
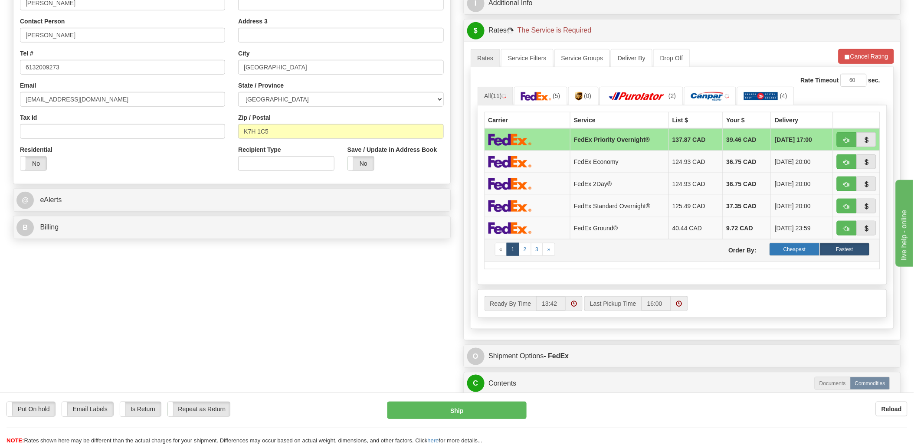
click at [803, 252] on label "Cheapest" at bounding box center [794, 249] width 50 height 13
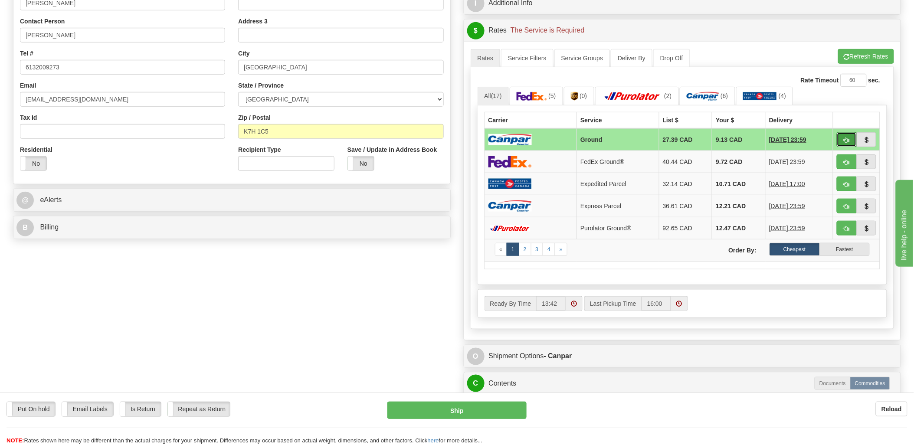
click at [844, 137] on span "button" at bounding box center [847, 140] width 6 height 6
type input "1"
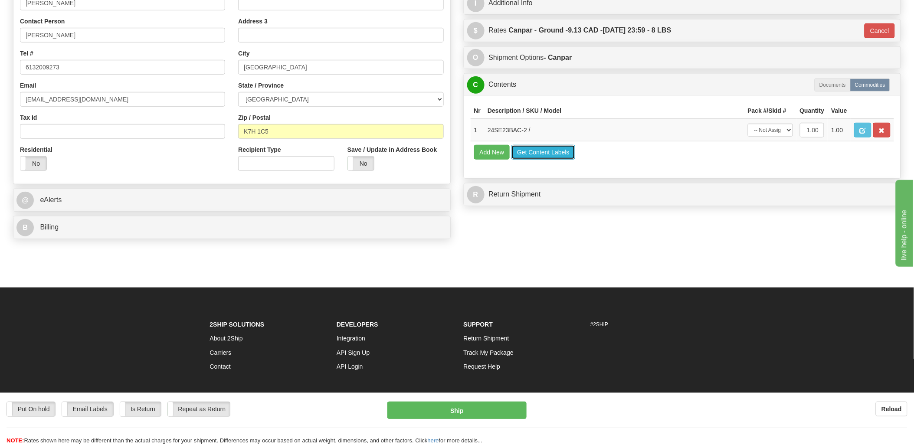
click at [555, 160] on button "Get Content Labels" at bounding box center [543, 152] width 64 height 15
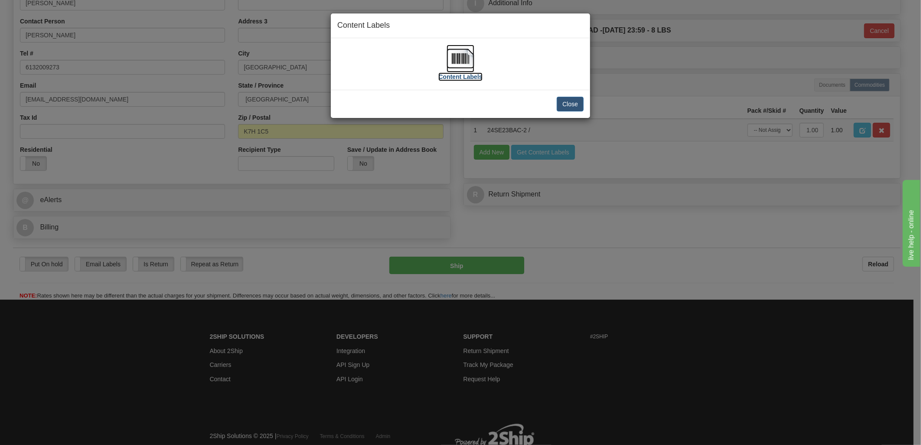
click at [454, 61] on img at bounding box center [461, 59] width 28 height 28
click at [566, 115] on div "Close" at bounding box center [460, 104] width 259 height 28
click at [570, 103] on button "Close" at bounding box center [570, 104] width 27 height 15
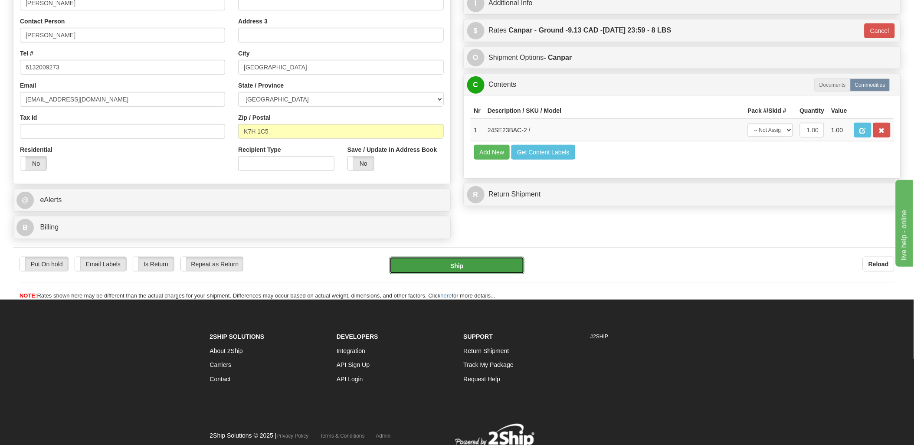
click at [461, 265] on button "Ship" at bounding box center [456, 265] width 135 height 17
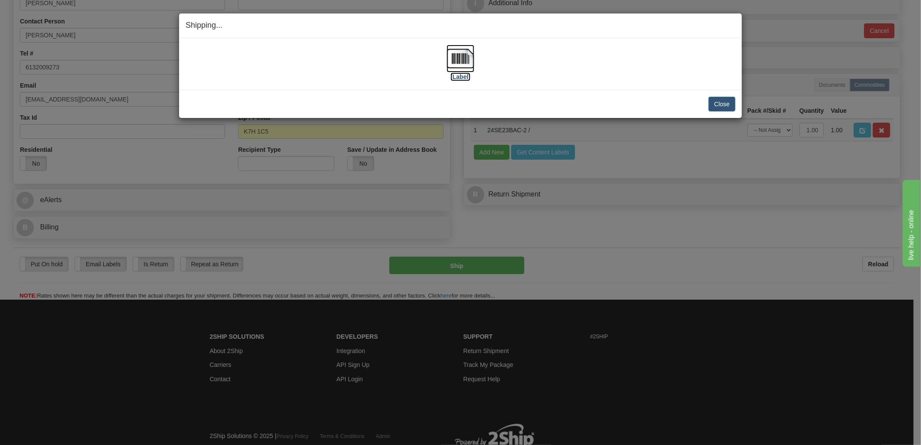
click at [465, 59] on img at bounding box center [461, 59] width 28 height 28
click at [723, 107] on button "Close" at bounding box center [722, 104] width 27 height 15
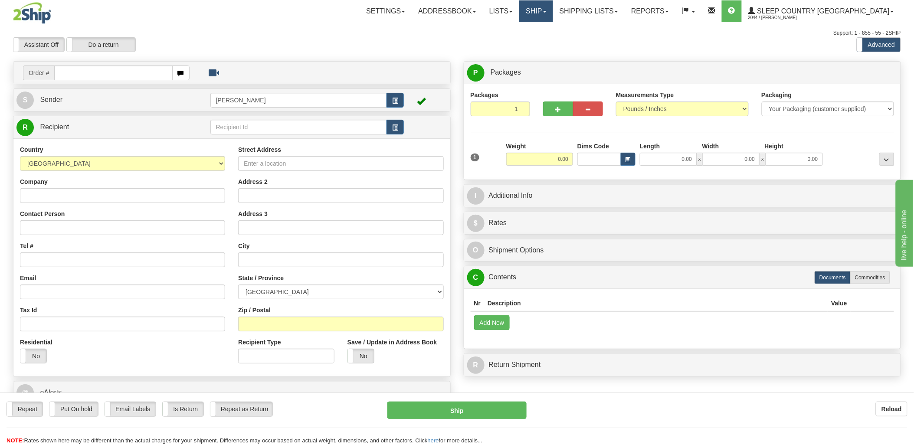
click at [553, 7] on link "Ship" at bounding box center [535, 11] width 33 height 22
click at [625, 20] on link "Shipping lists" at bounding box center [589, 11] width 72 height 22
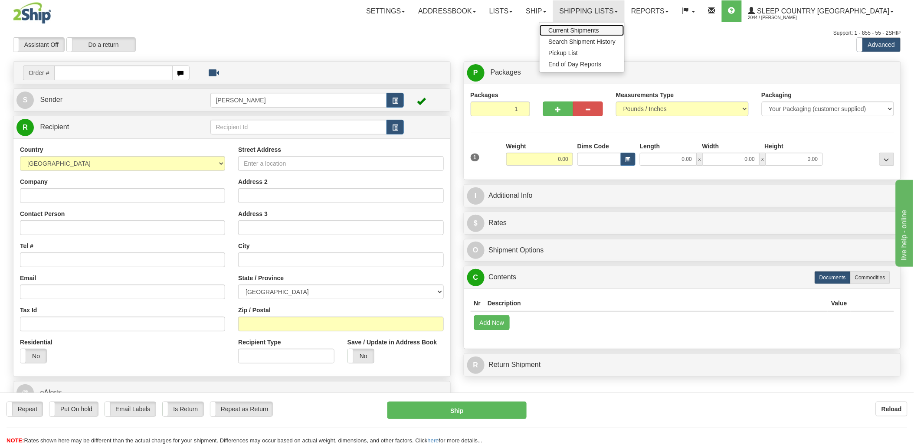
click at [599, 32] on span "Current Shipments" at bounding box center [573, 30] width 51 height 7
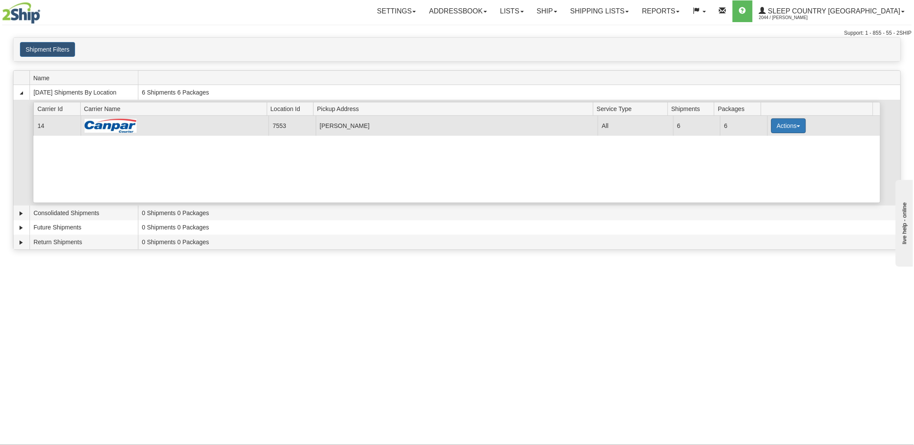
click at [795, 123] on button "Actions" at bounding box center [788, 125] width 35 height 15
click at [757, 175] on span "Print" at bounding box center [754, 176] width 18 height 6
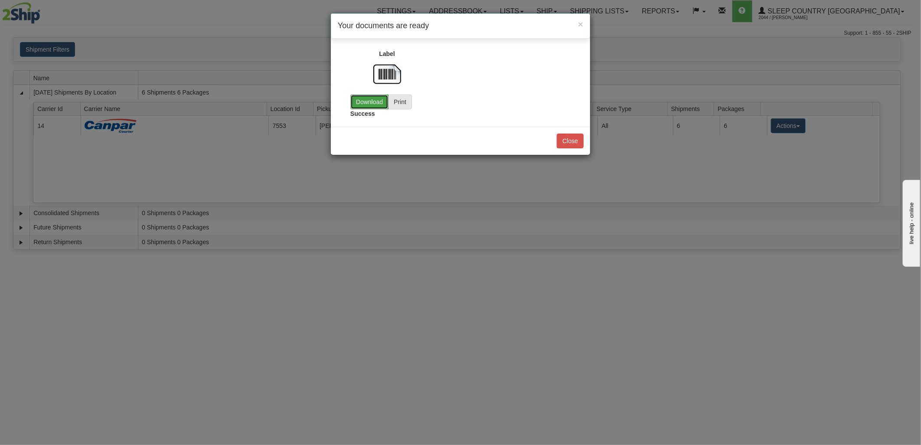
click at [369, 103] on link "Download" at bounding box center [369, 102] width 38 height 15
